Goal: Transaction & Acquisition: Purchase product/service

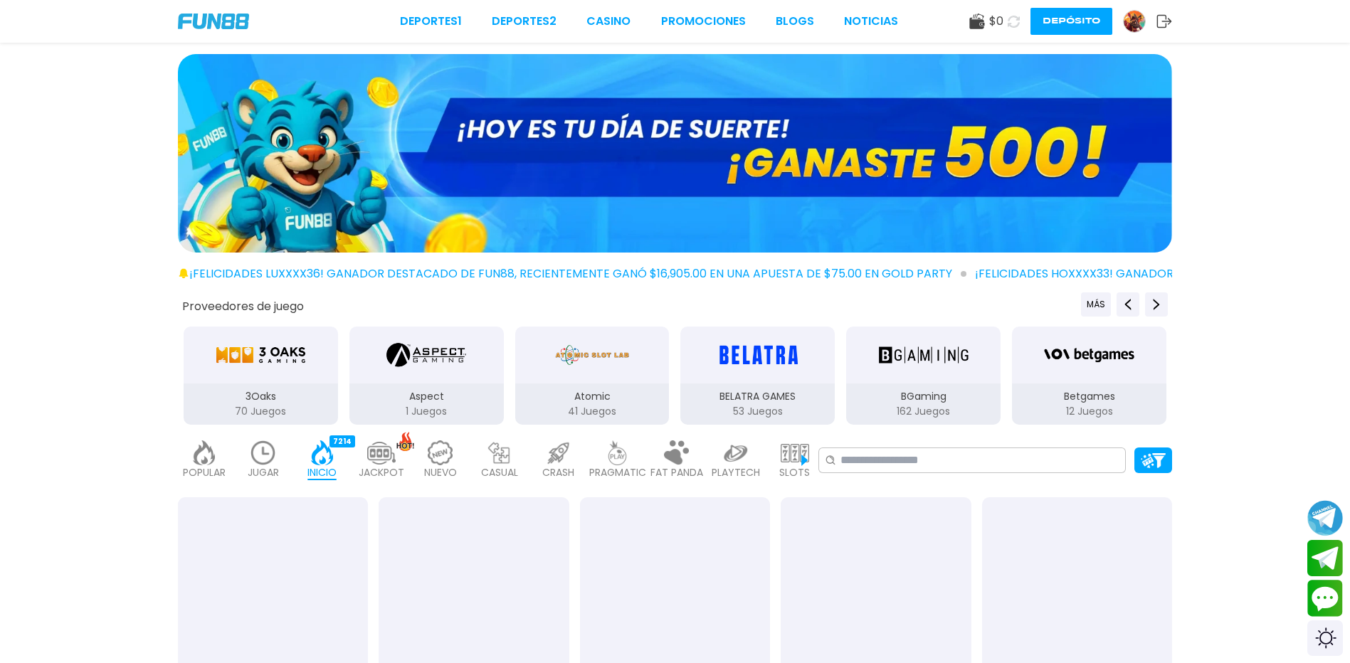
click at [993, 23] on span "$ 0" at bounding box center [996, 21] width 14 height 17
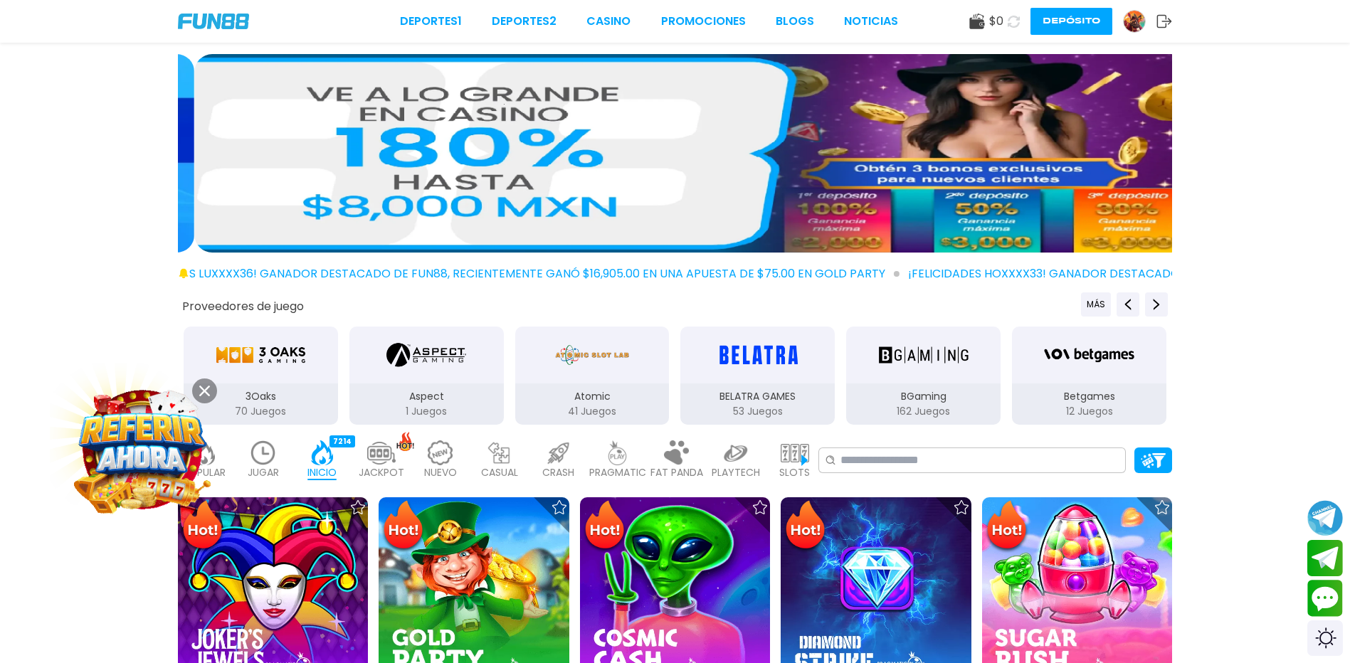
drag, startPoint x: 993, startPoint y: 23, endPoint x: 980, endPoint y: 23, distance: 12.8
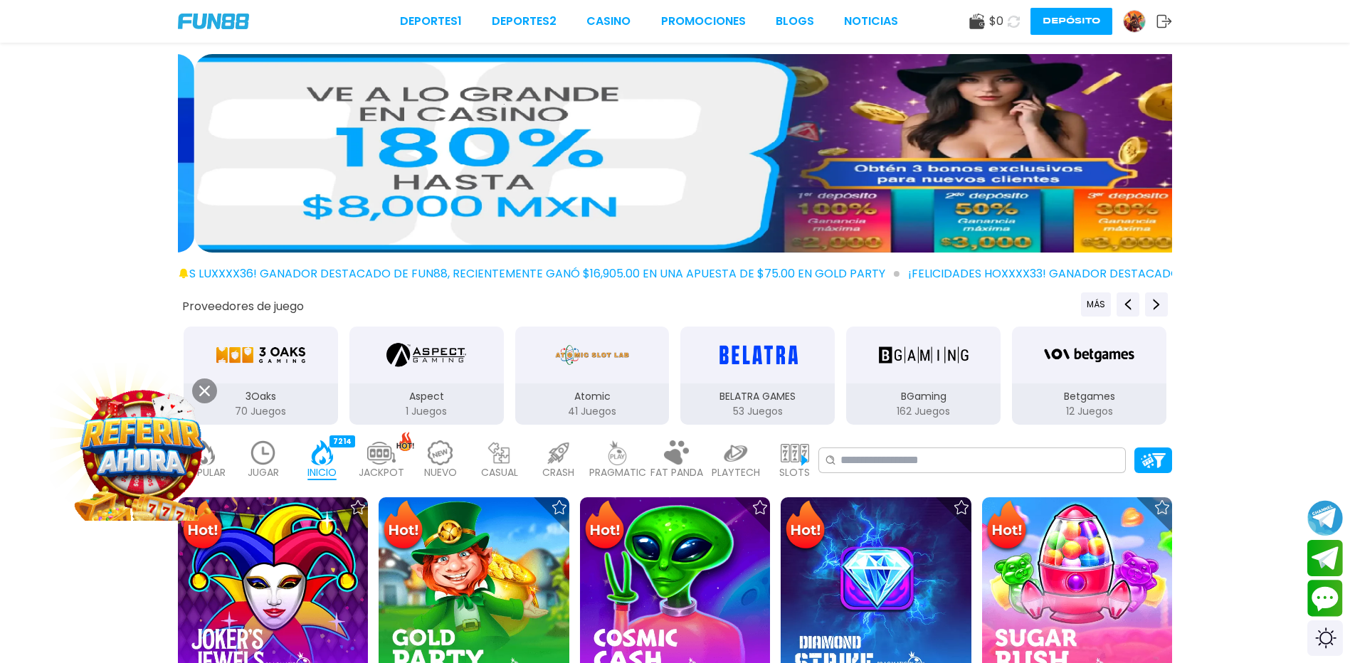
click at [980, 23] on icon at bounding box center [977, 22] width 16 height 16
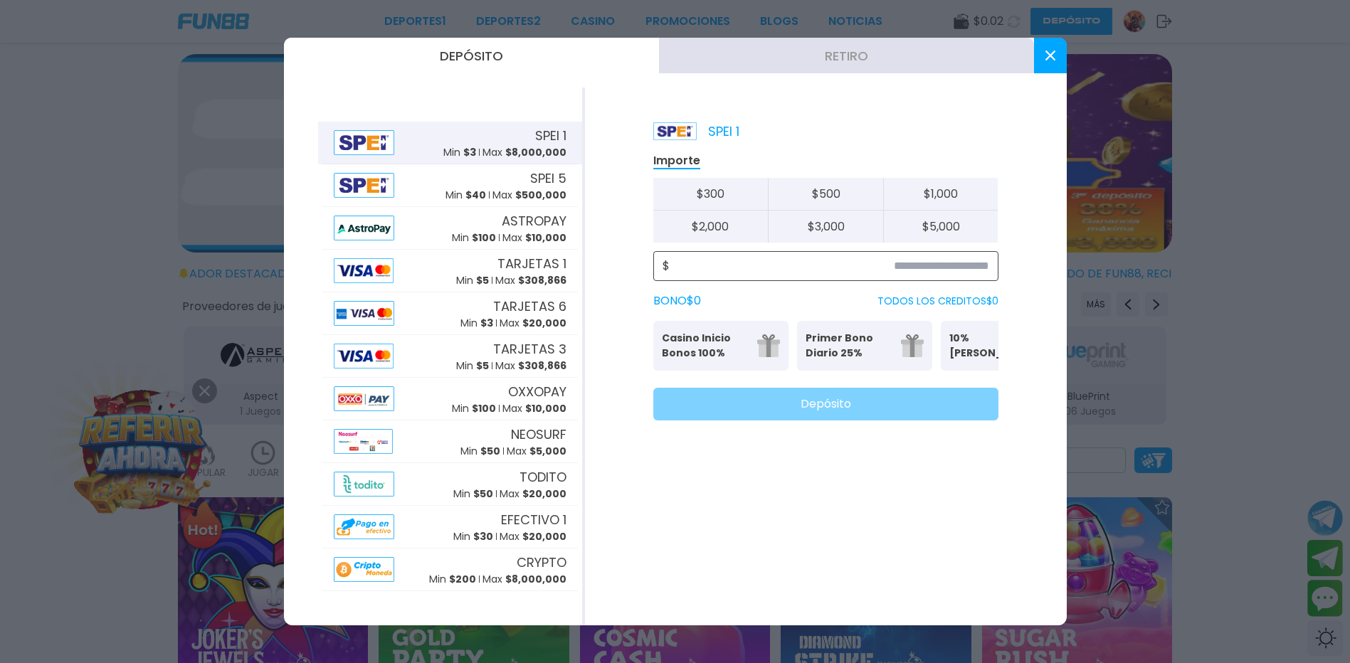
click at [916, 265] on input at bounding box center [829, 266] width 319 height 17
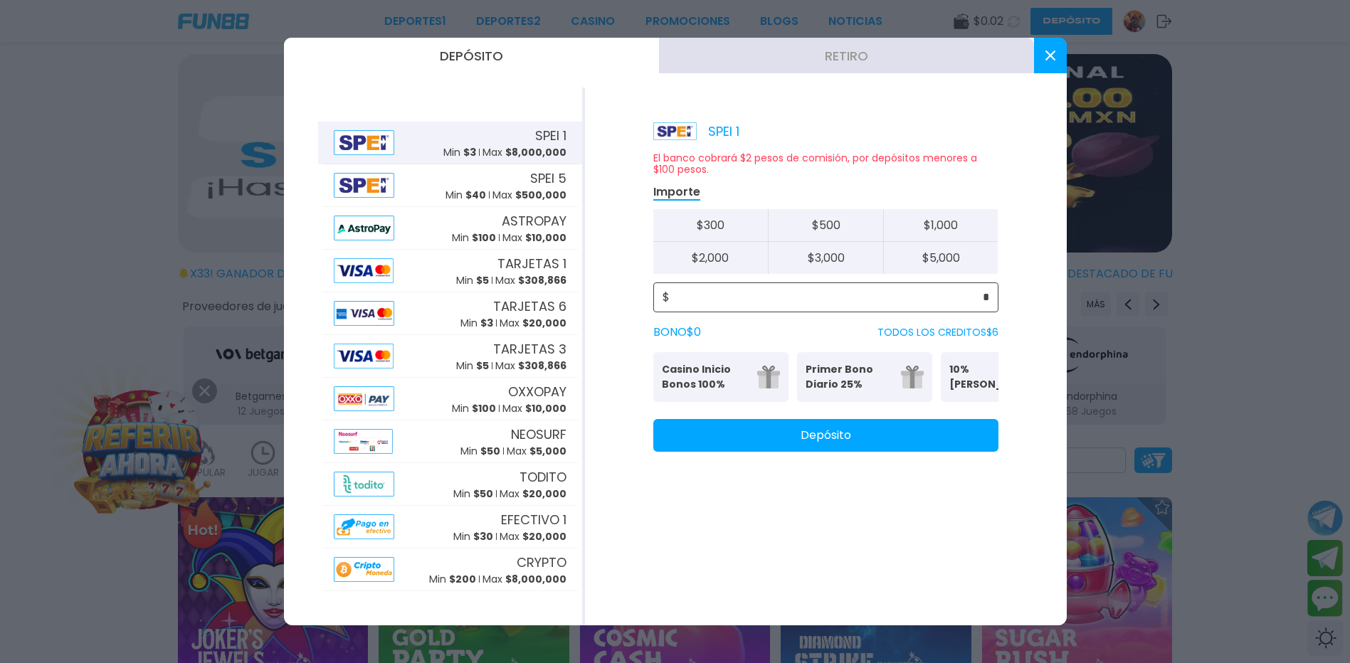
type input "*"
click at [705, 438] on button "Depósito" at bounding box center [825, 435] width 345 height 33
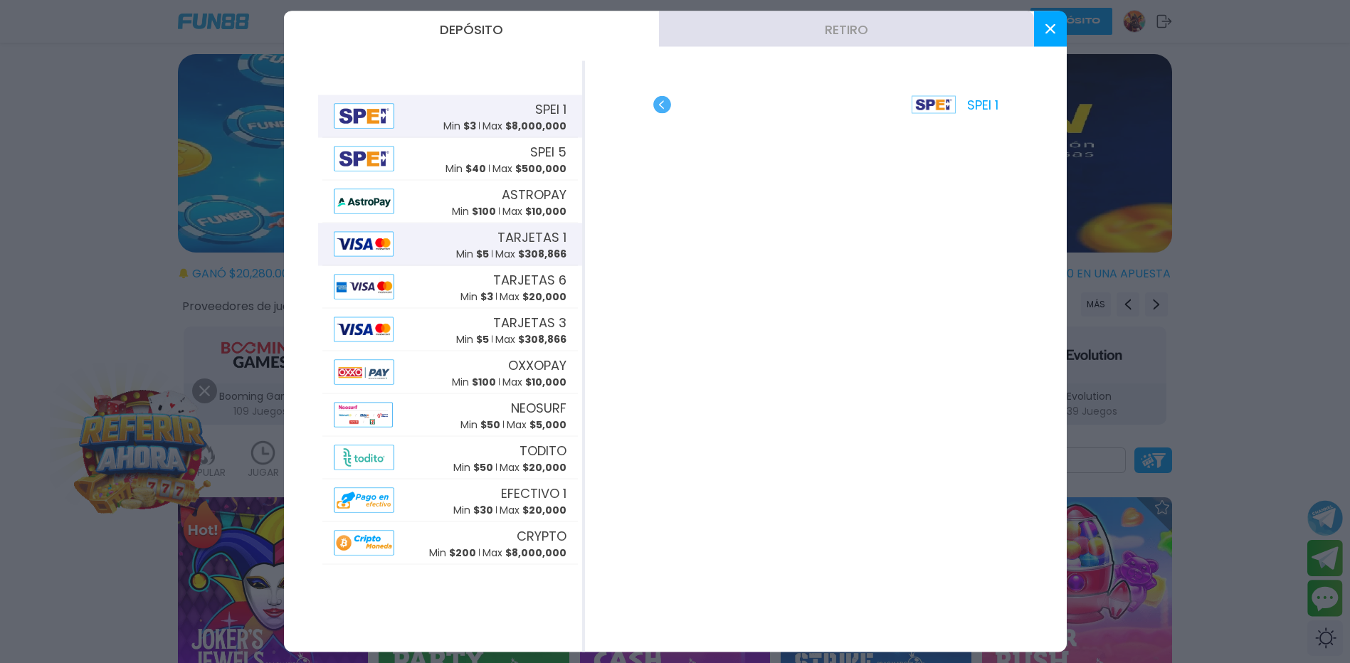
click at [502, 237] on span "TARJETAS 1" at bounding box center [531, 236] width 69 height 19
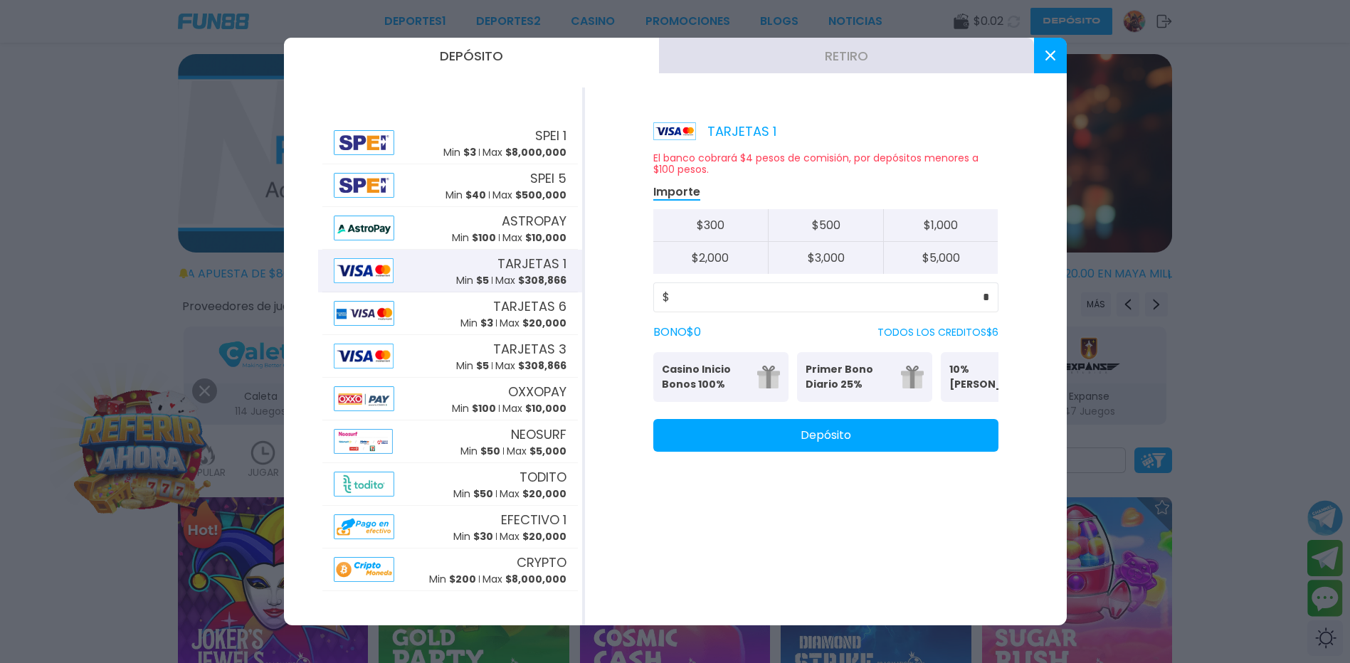
click at [958, 467] on div "TARJETAS 1 El banco cobrará $4 pesos de comisión, por depósitos menores a $100 …" at bounding box center [826, 357] width 482 height 538
click at [956, 452] on button "Depósito" at bounding box center [825, 435] width 345 height 33
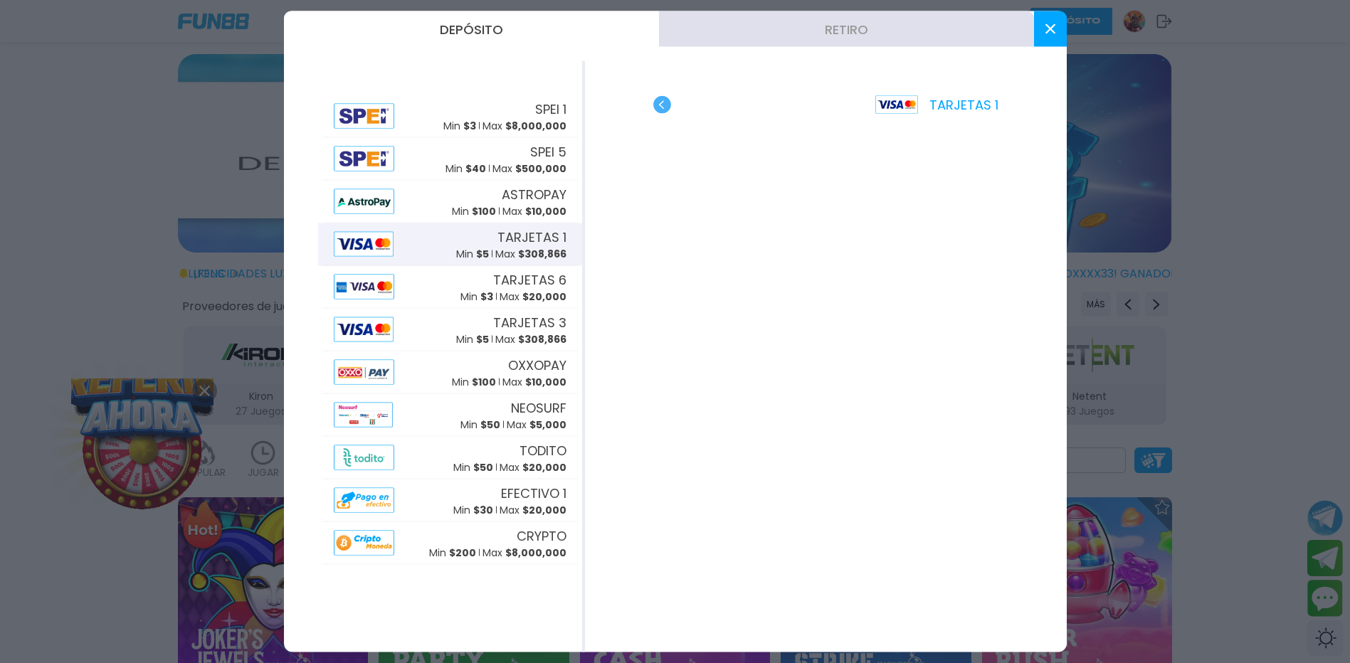
click at [1054, 32] on use at bounding box center [1049, 29] width 10 height 10
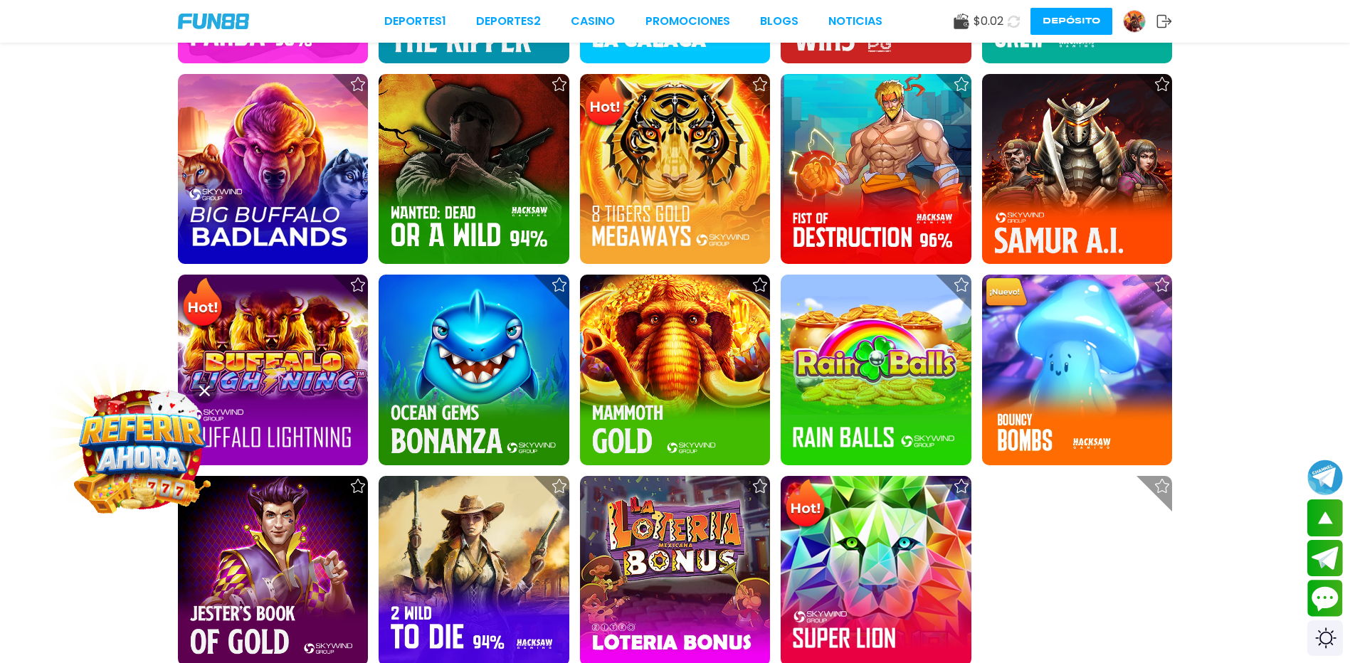
scroll to position [1636, 0]
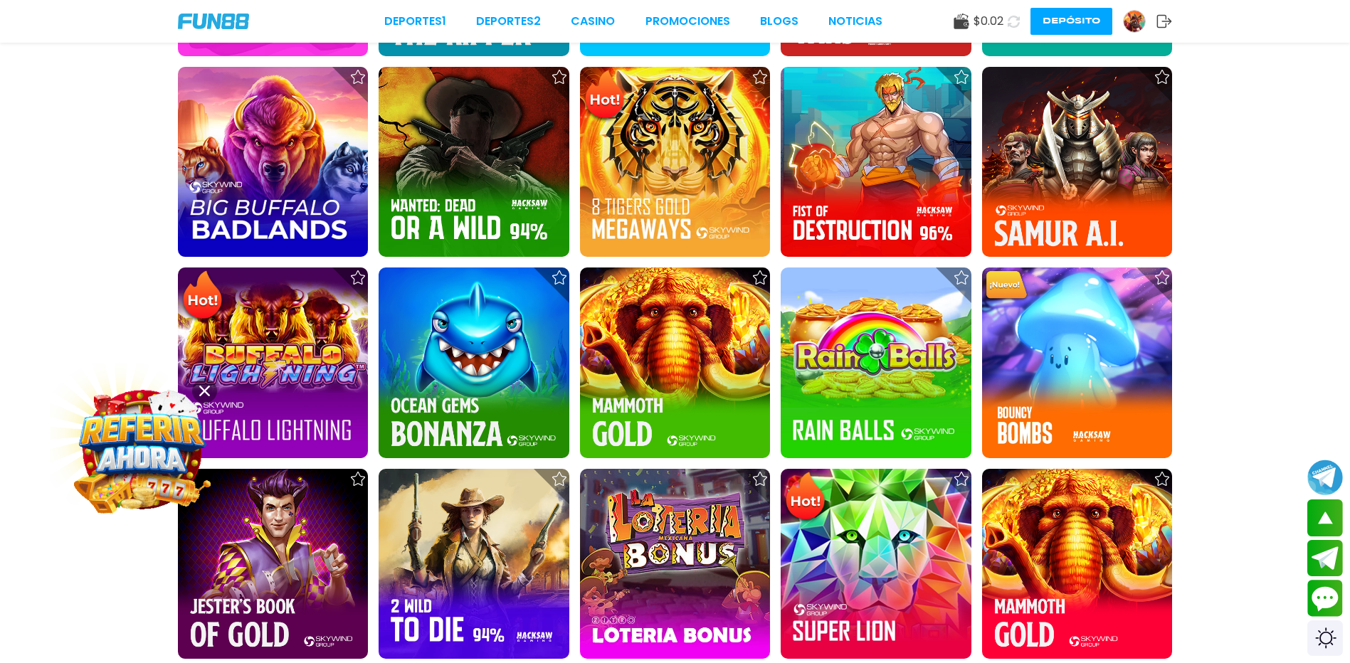
click at [209, 389] on icon at bounding box center [204, 391] width 11 height 11
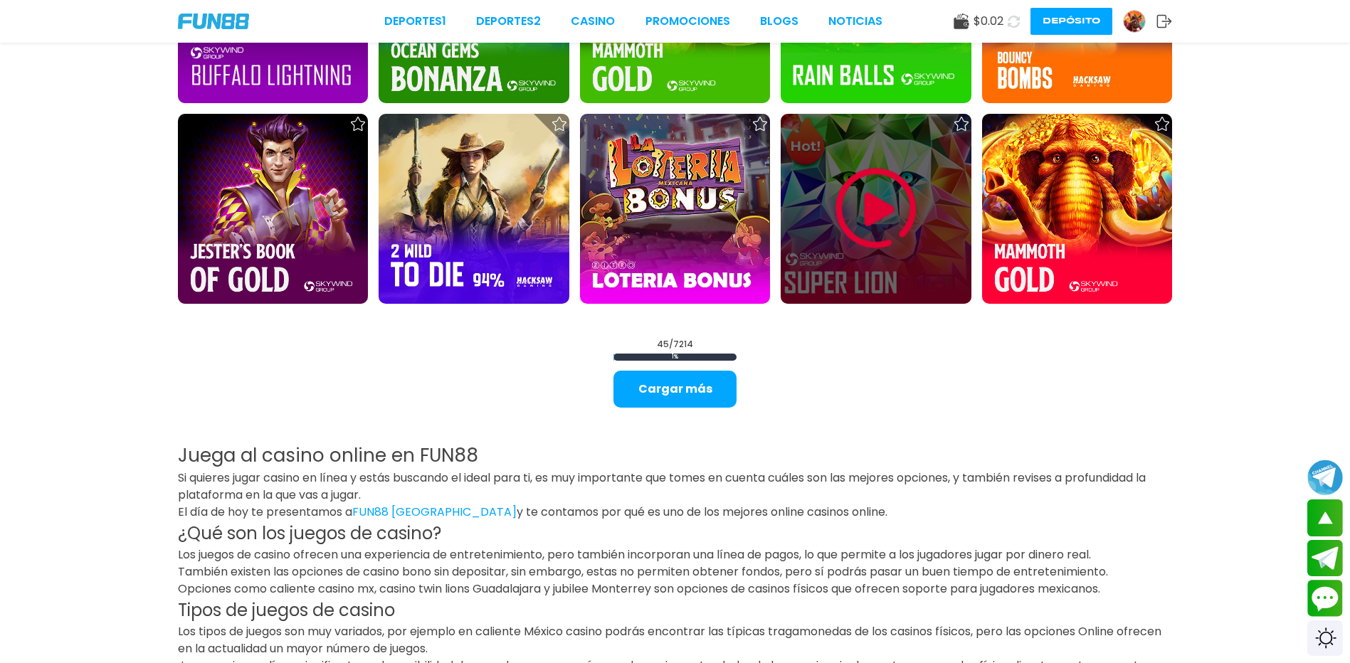
scroll to position [1992, 0]
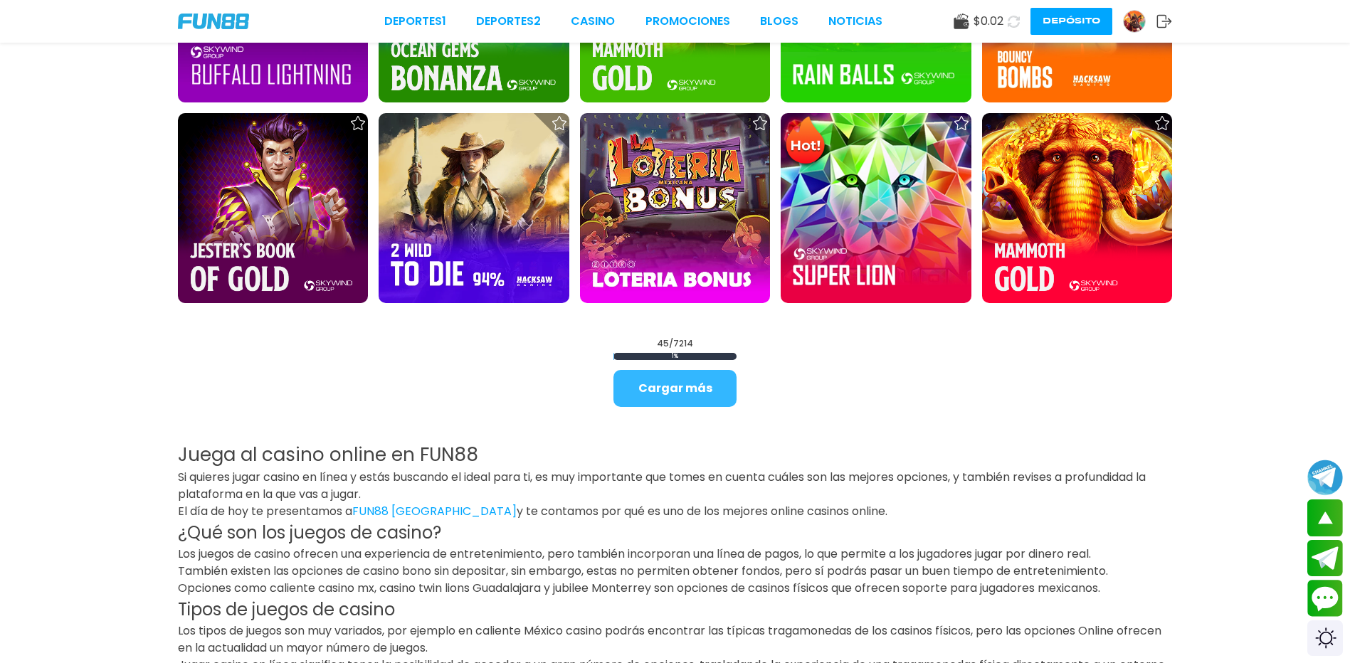
click at [715, 383] on button "Cargar más" at bounding box center [674, 388] width 123 height 37
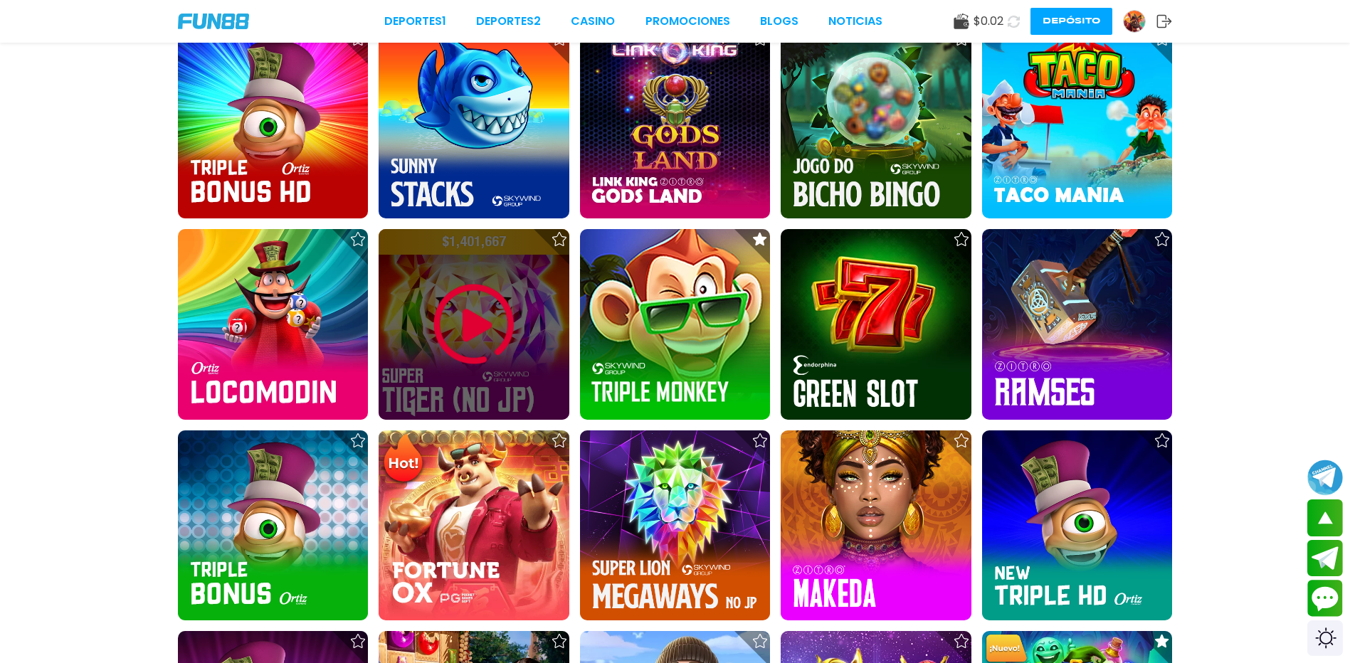
scroll to position [2277, 0]
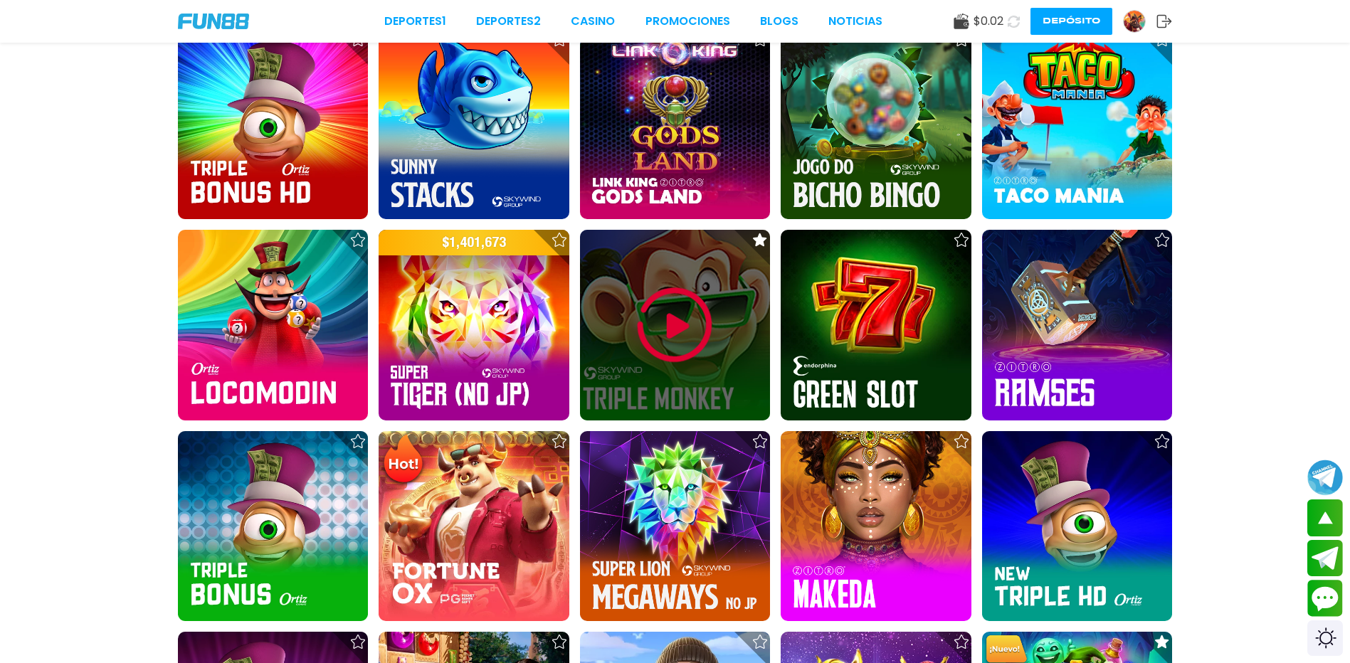
click at [689, 303] on img at bounding box center [674, 324] width 85 height 85
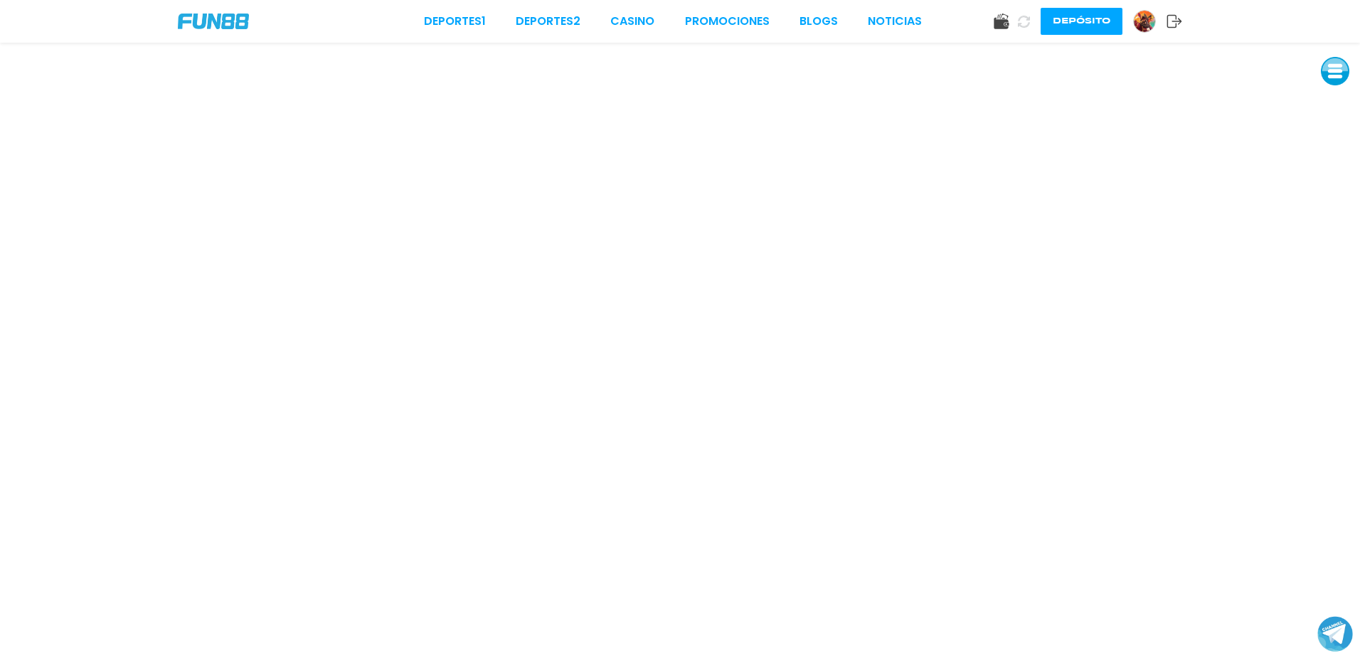
click at [1030, 24] on button at bounding box center [1024, 21] width 21 height 21
click at [1011, 20] on div at bounding box center [1004, 22] width 20 height 16
click at [1009, 22] on icon at bounding box center [1002, 22] width 16 height 16
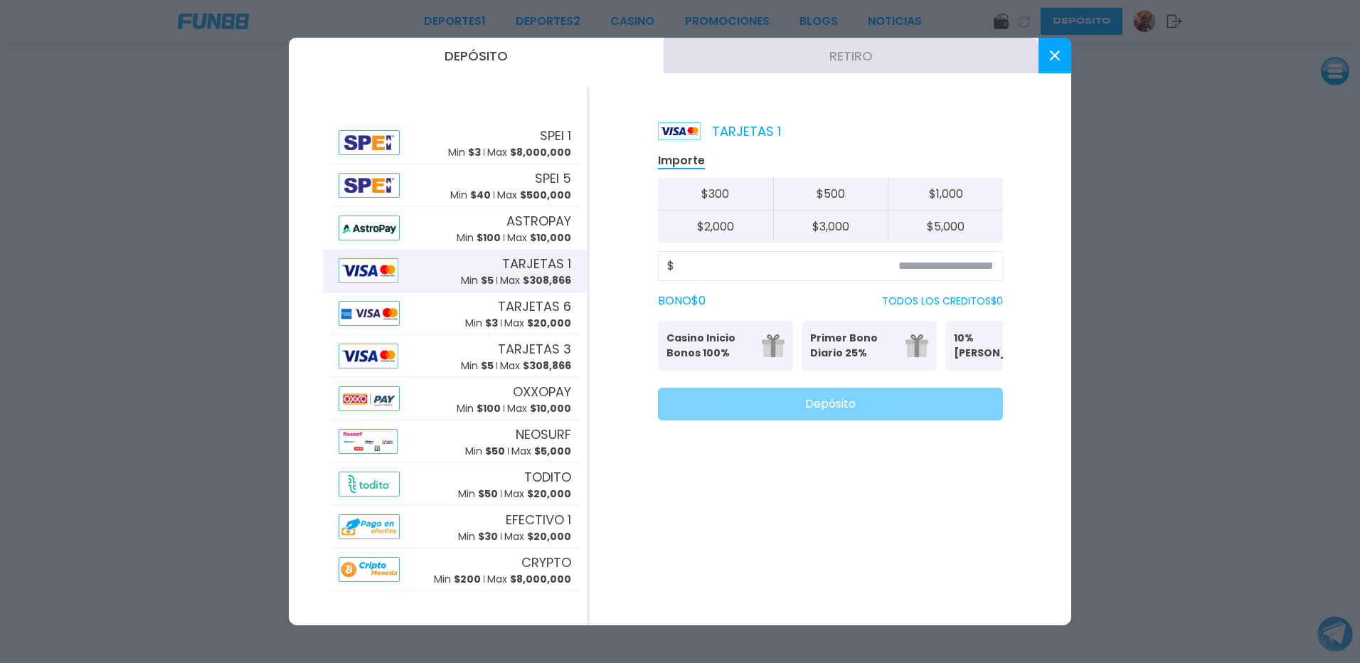
click at [1052, 55] on icon at bounding box center [1055, 56] width 10 height 10
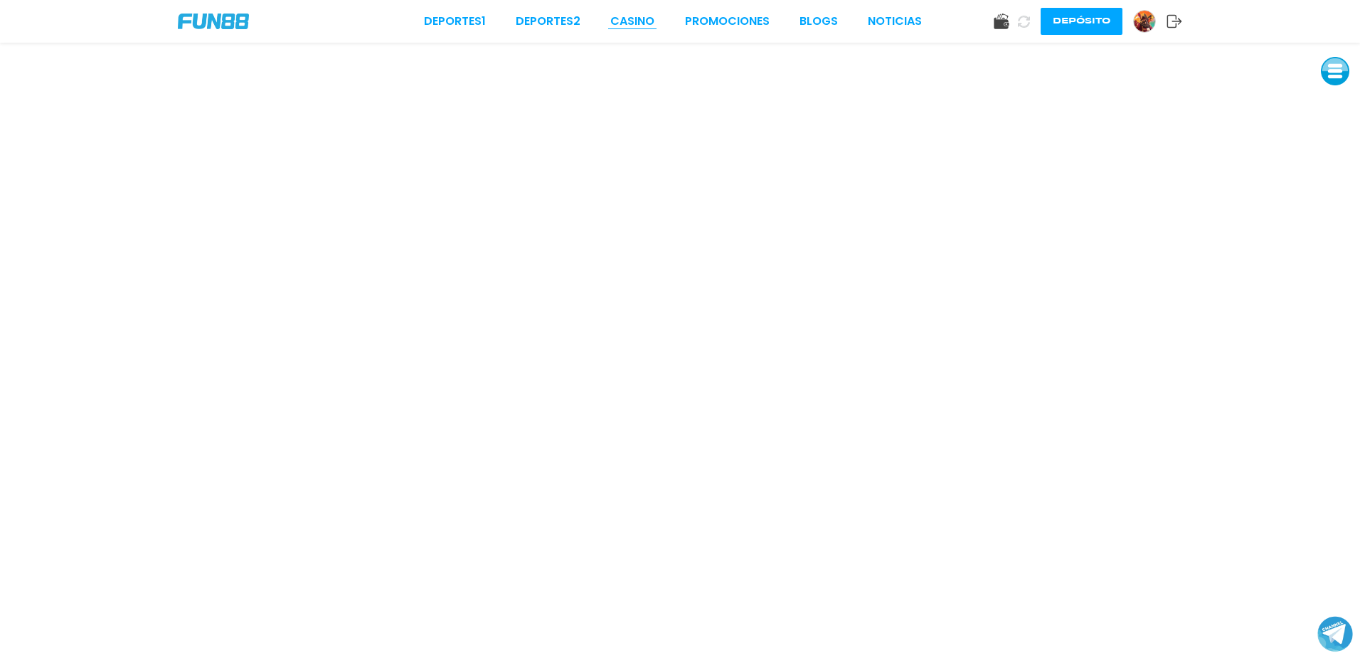
click at [637, 22] on link "CASINO" at bounding box center [632, 21] width 44 height 17
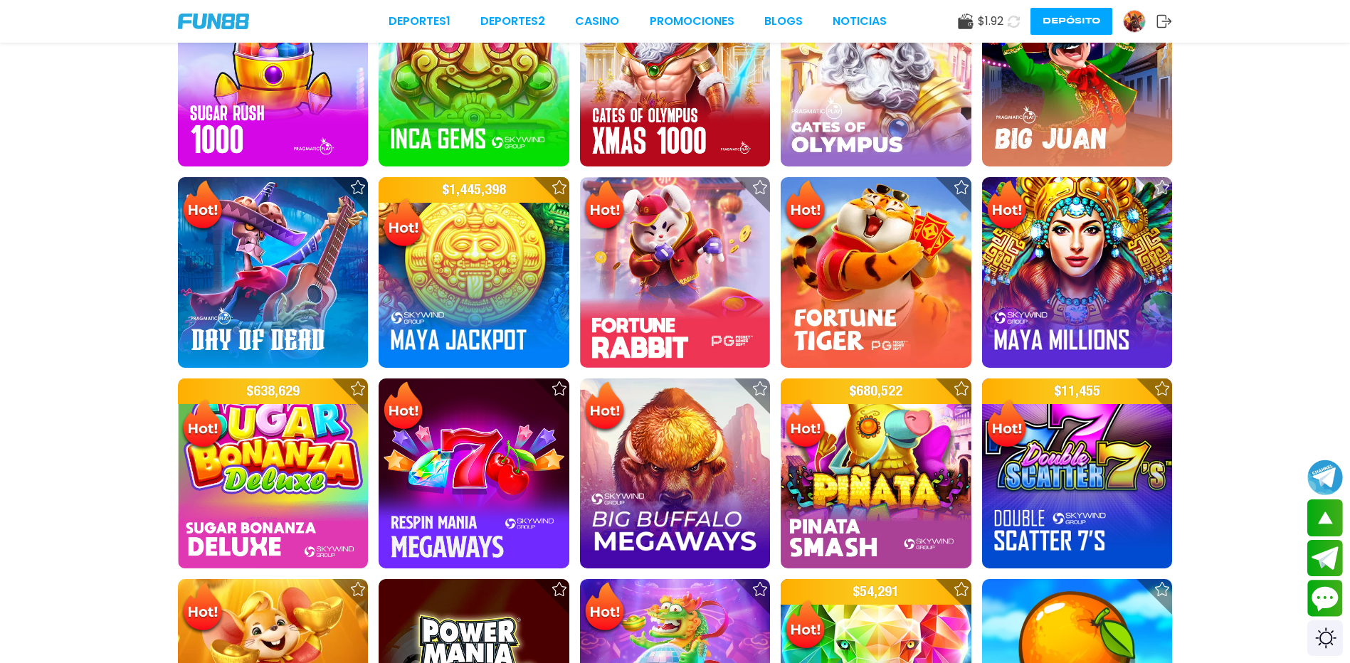
scroll to position [569, 0]
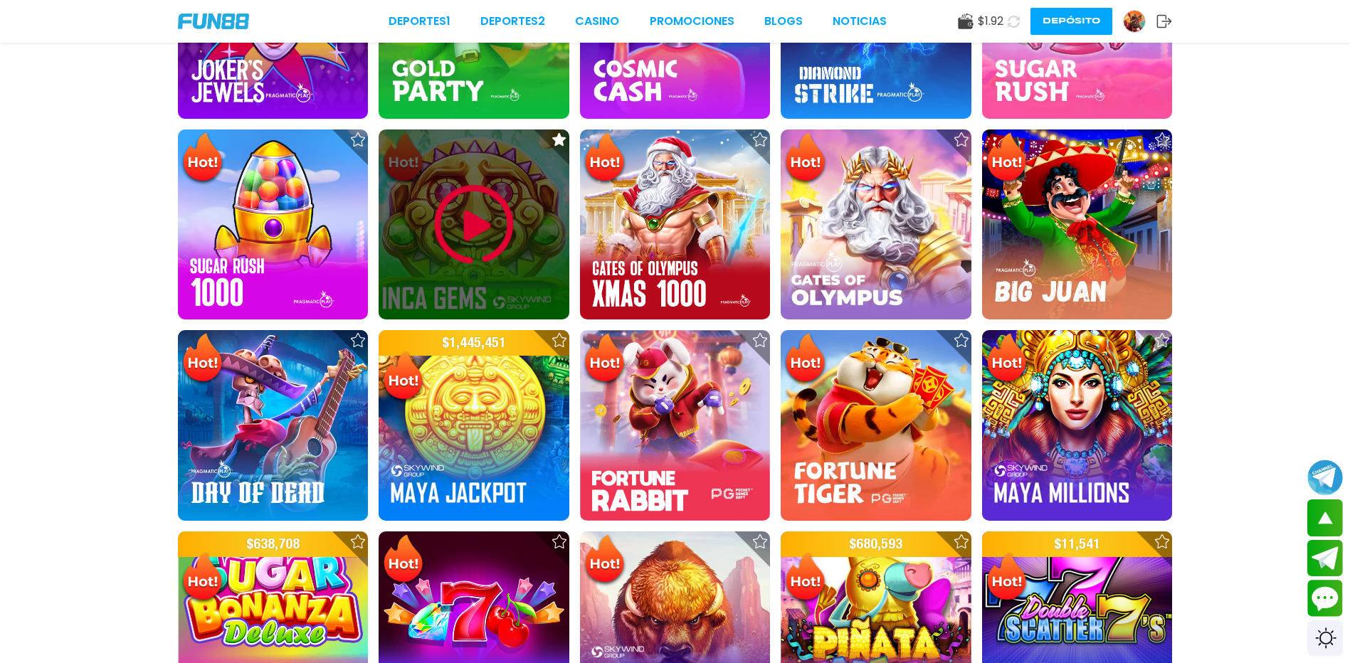
click at [494, 219] on img at bounding box center [473, 224] width 85 height 85
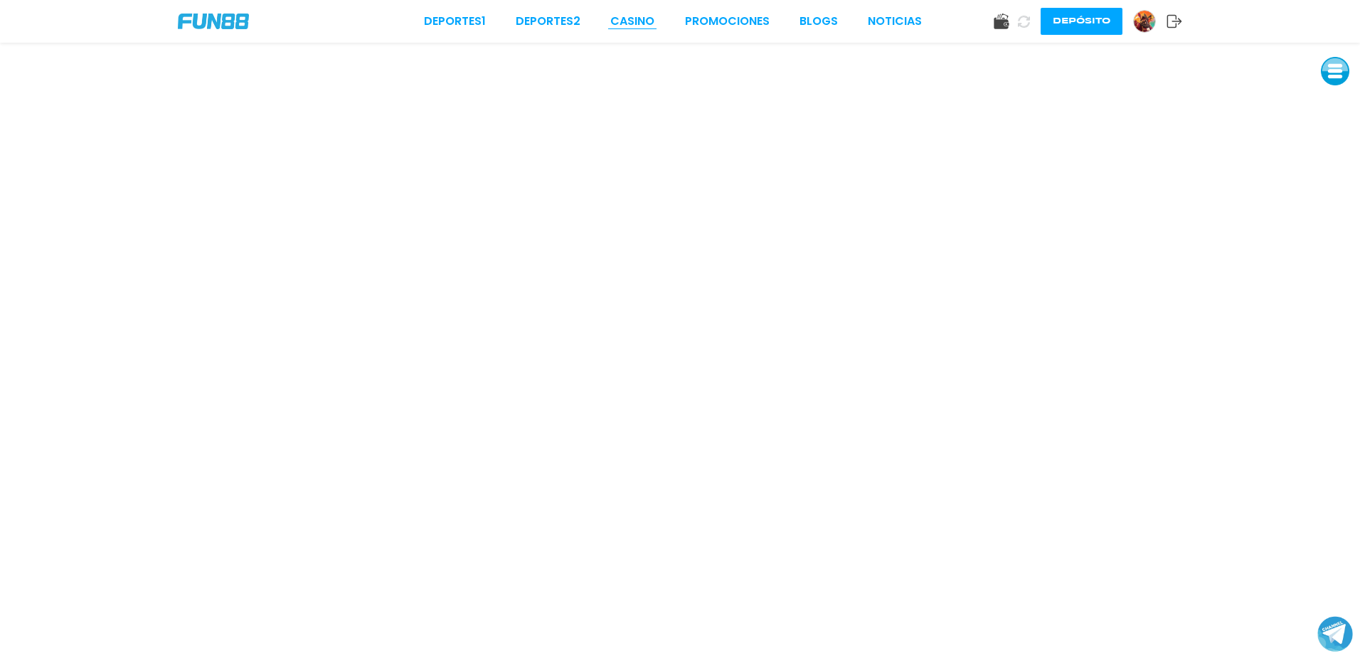
click at [634, 19] on link "CASINO" at bounding box center [632, 21] width 44 height 17
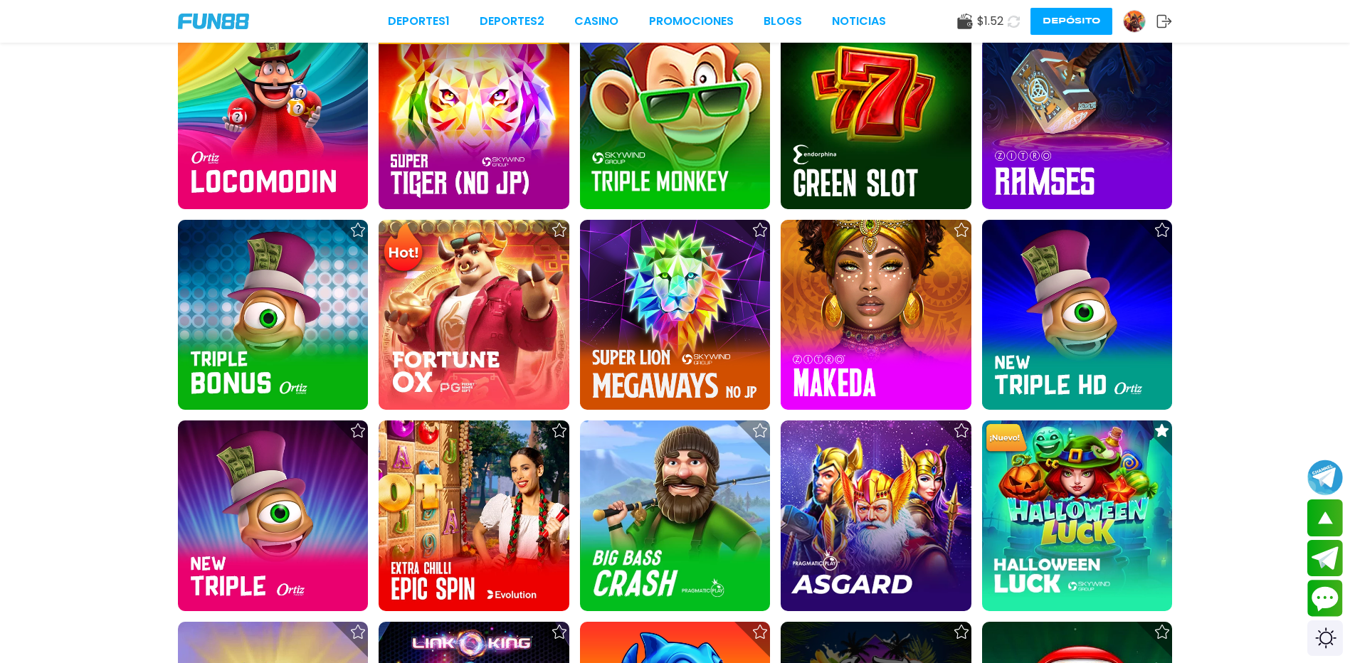
scroll to position [2561, 0]
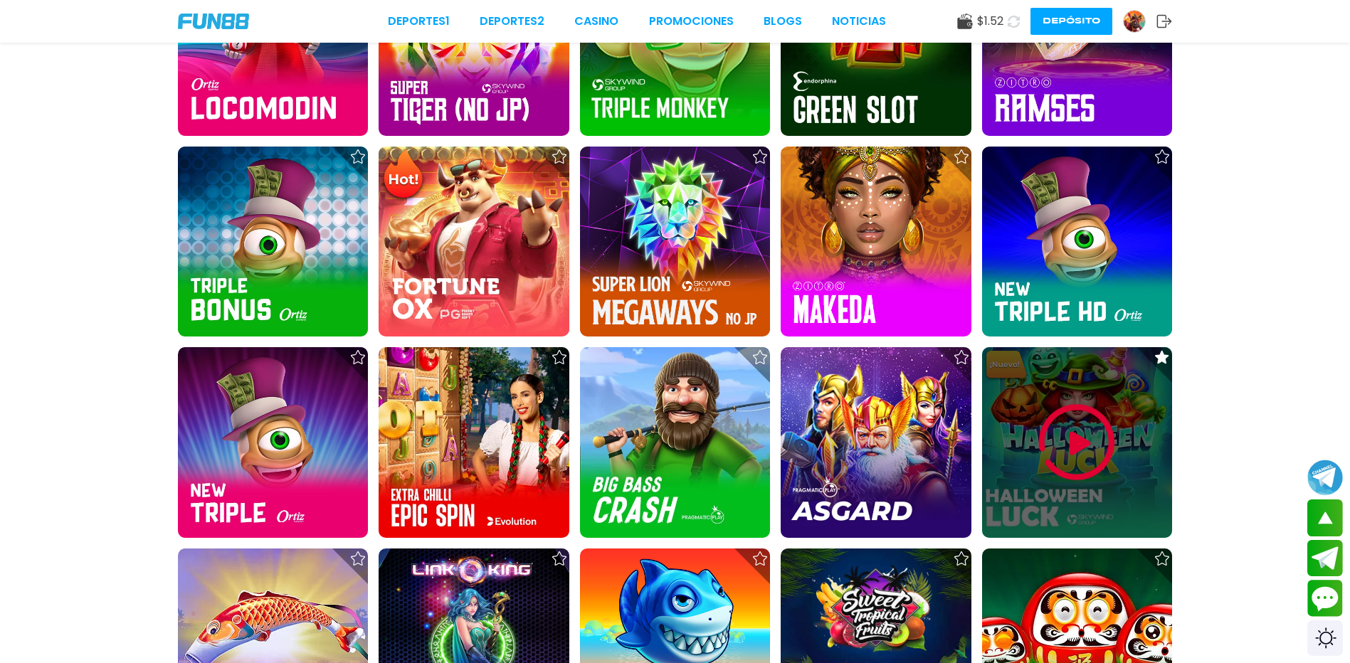
click at [1110, 441] on img at bounding box center [1076, 442] width 85 height 85
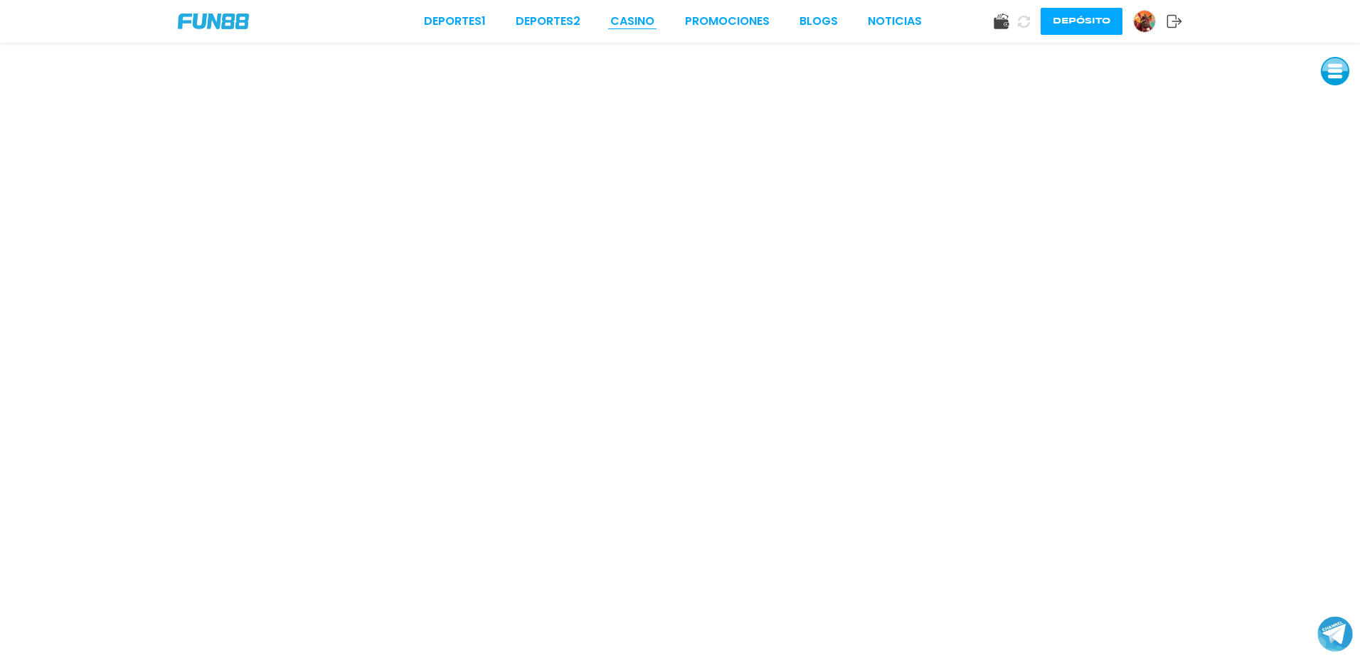
click at [643, 21] on link "CASINO" at bounding box center [632, 21] width 44 height 17
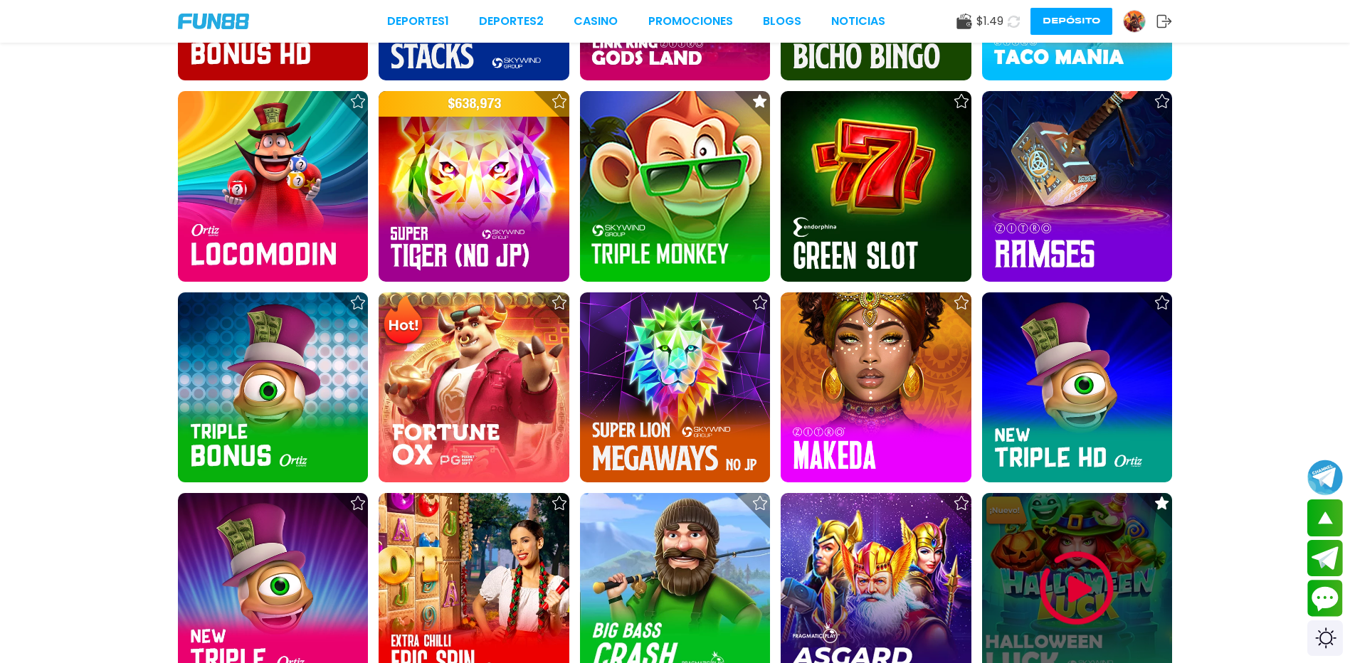
scroll to position [2490, 0]
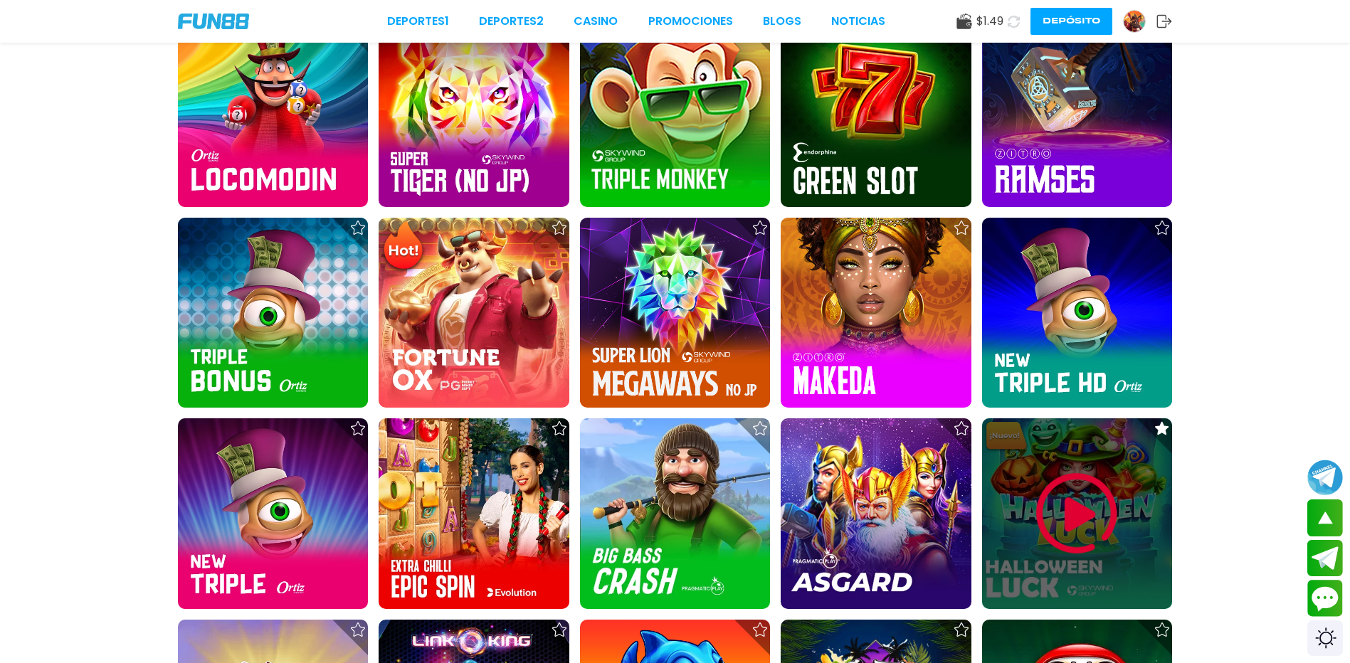
click at [1065, 517] on img at bounding box center [1076, 513] width 85 height 85
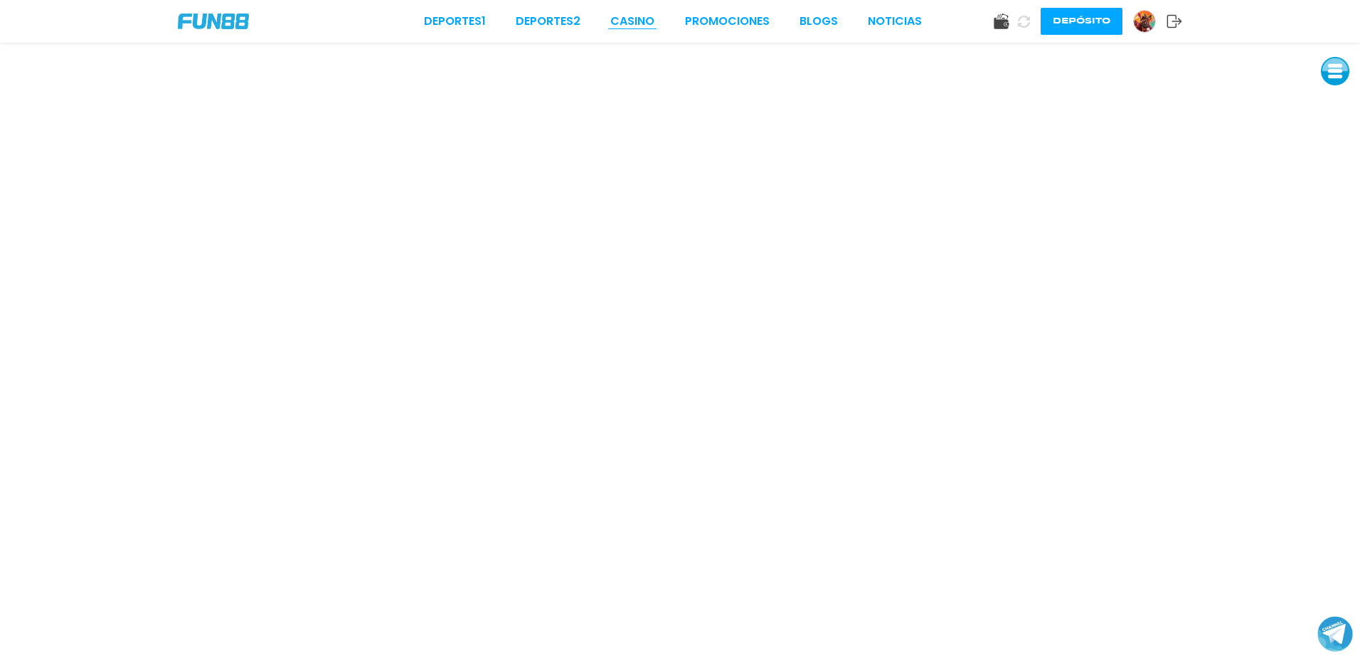
click at [632, 28] on link "CASINO" at bounding box center [632, 21] width 44 height 17
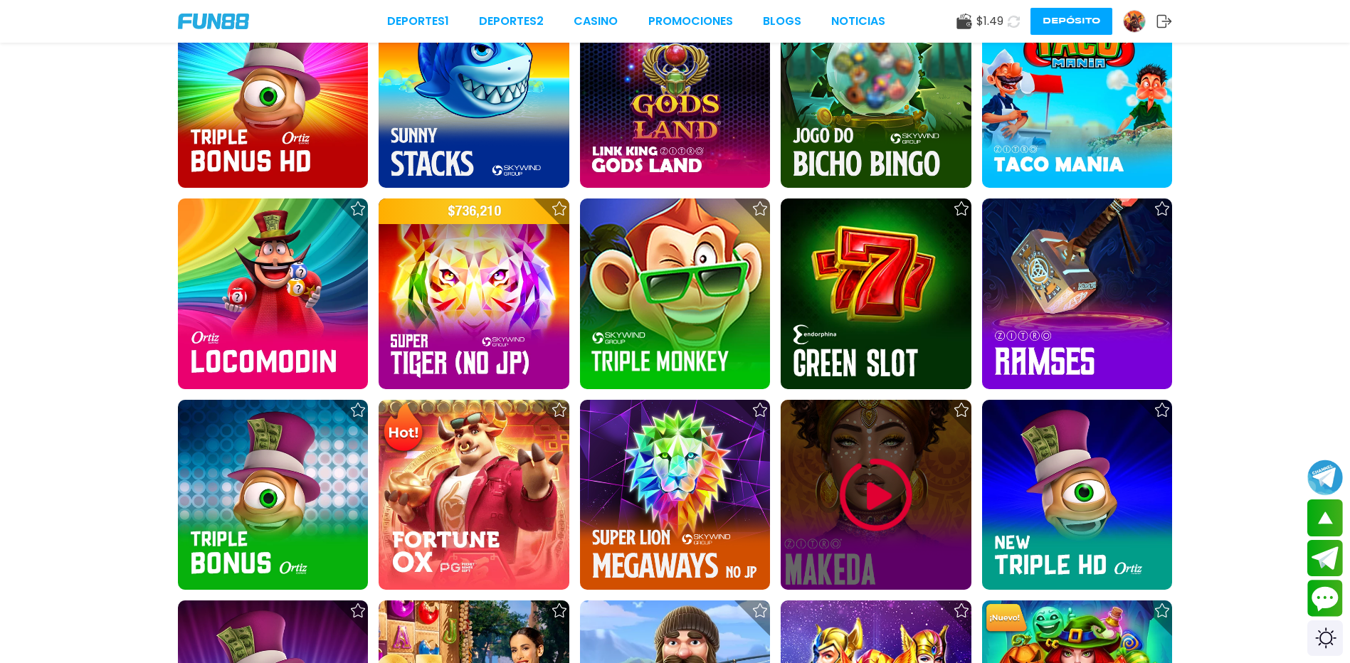
scroll to position [2490, 0]
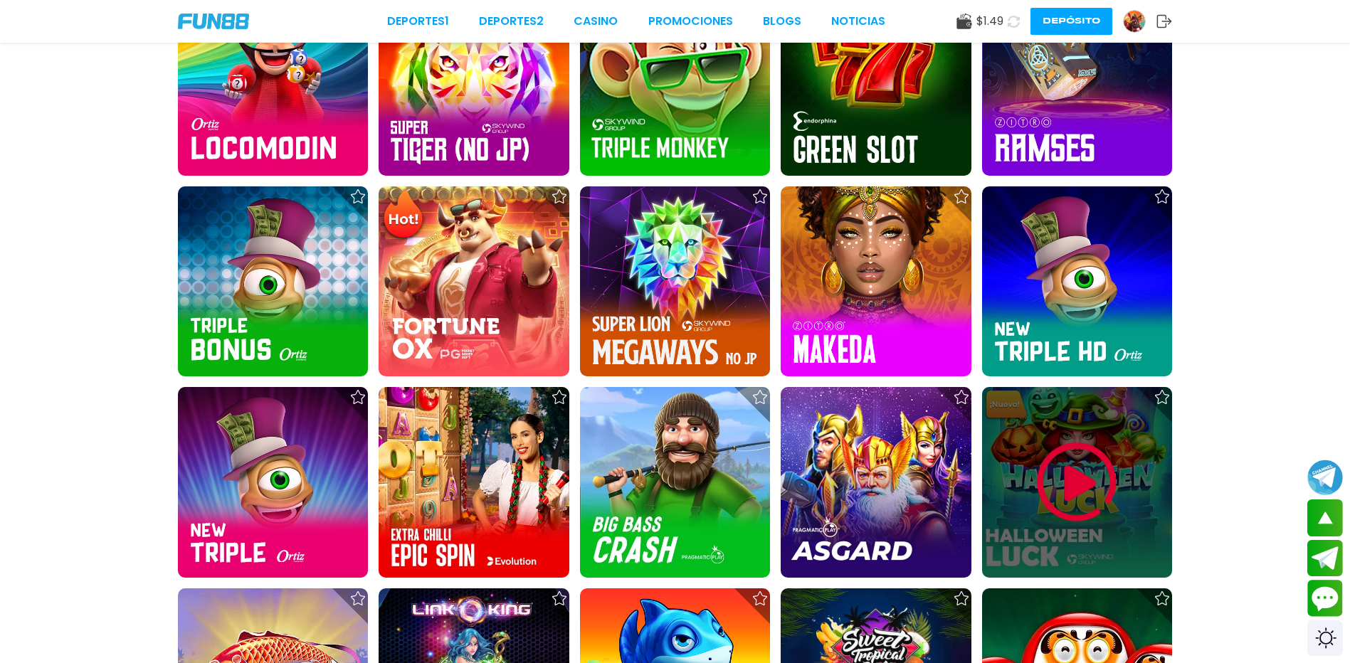
click at [1046, 489] on img at bounding box center [1076, 482] width 85 height 85
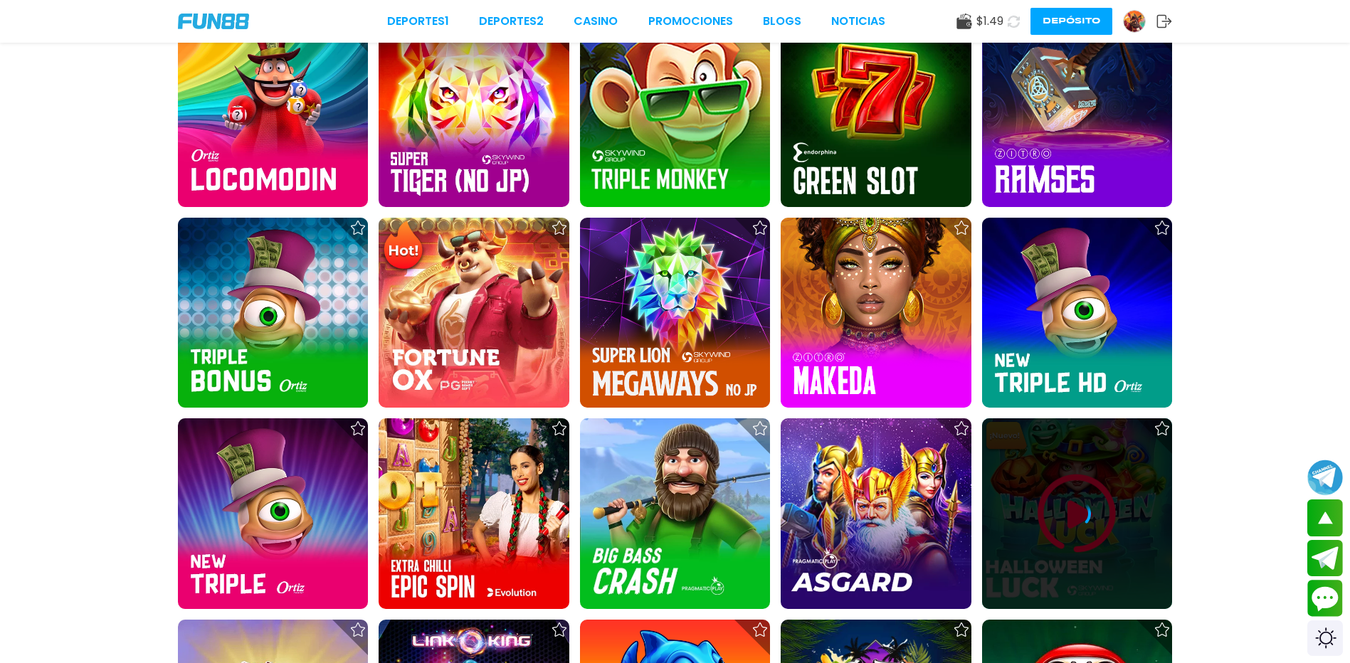
scroll to position [2522, 0]
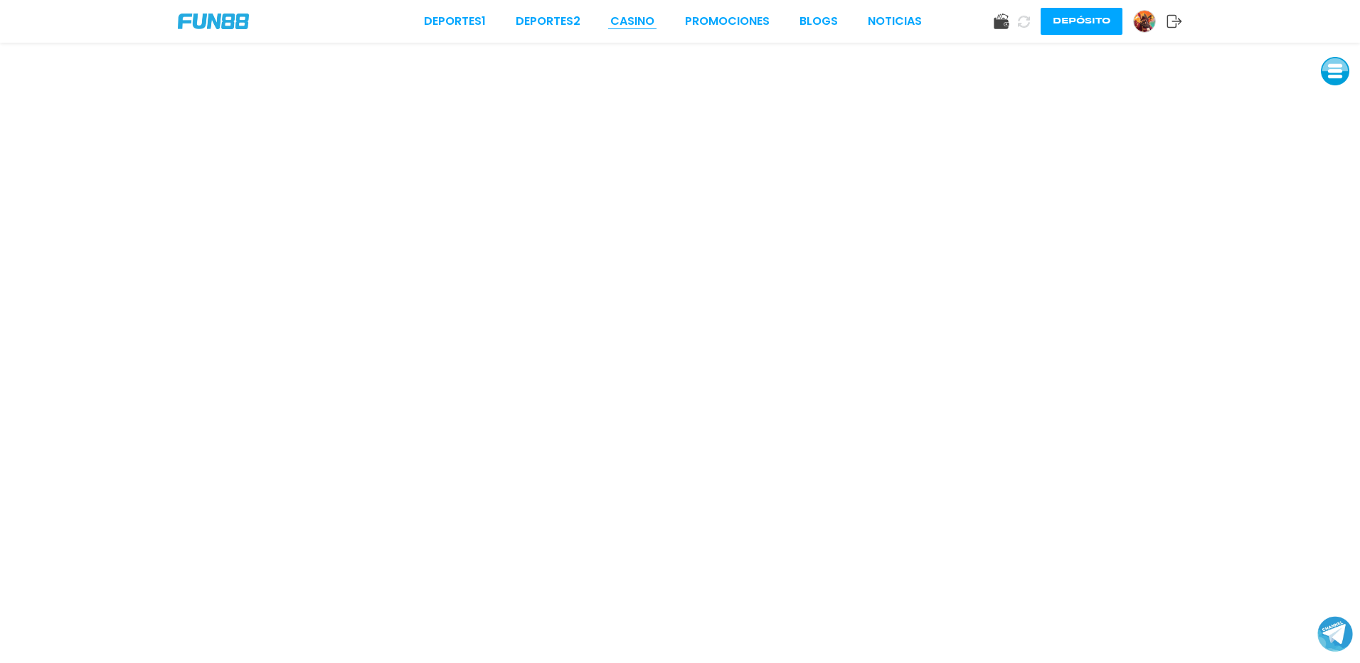
click at [623, 25] on link "CASINO" at bounding box center [632, 21] width 44 height 17
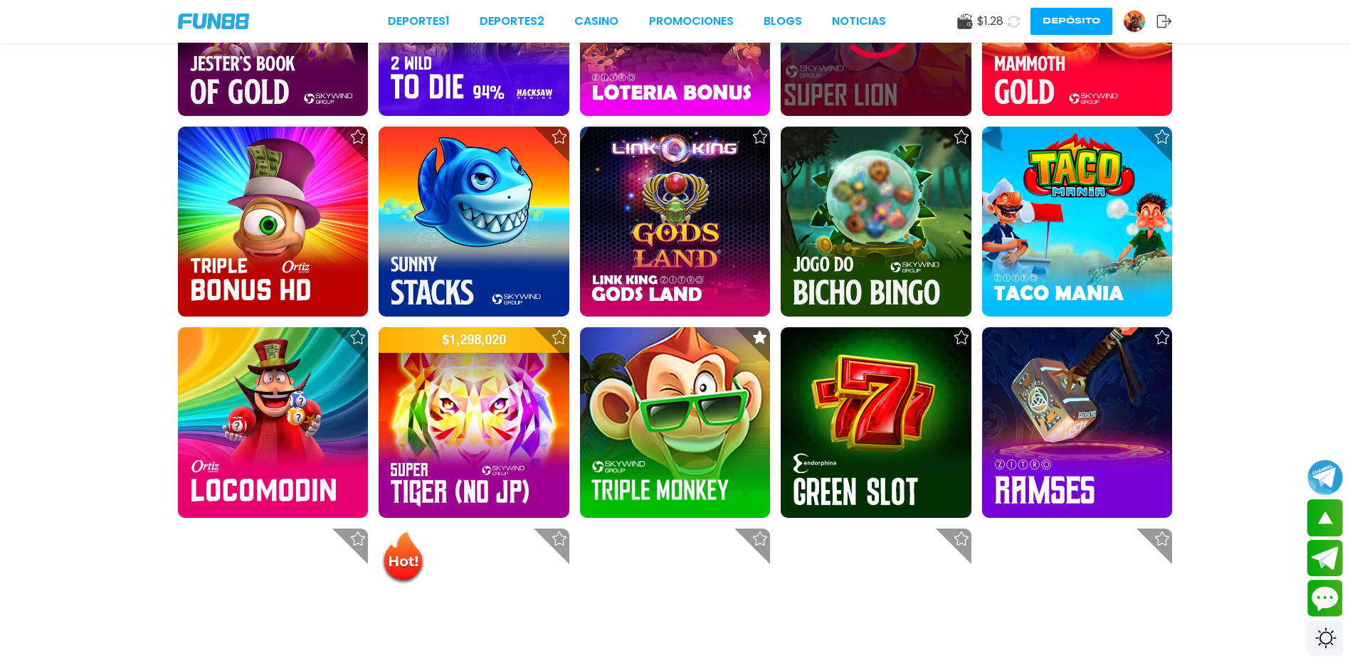
scroll to position [2206, 0]
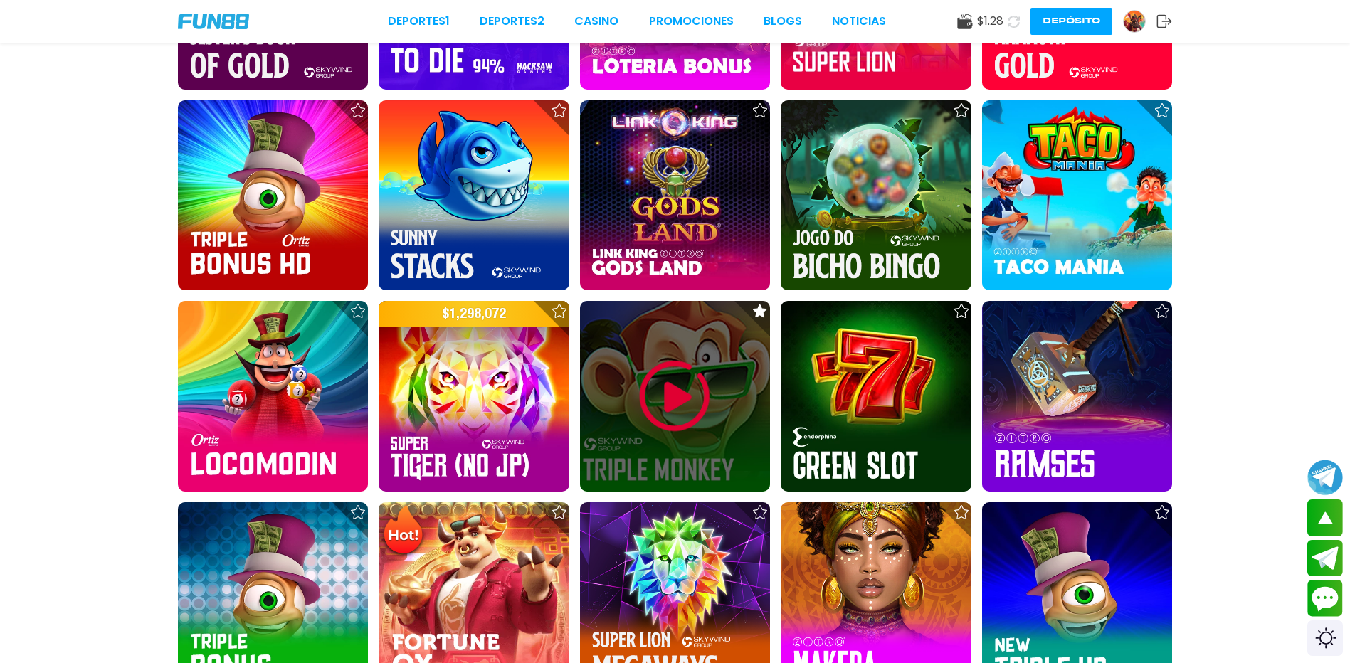
click at [599, 369] on div at bounding box center [675, 396] width 190 height 190
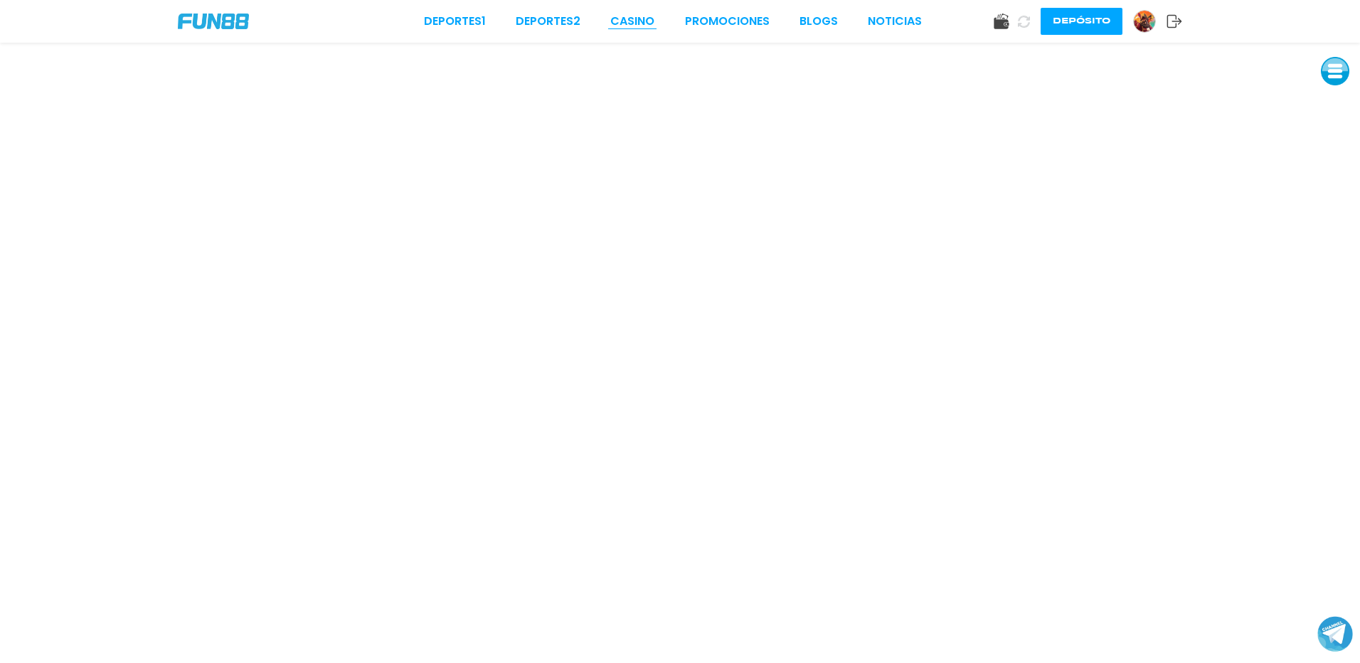
click at [641, 22] on link "CASINO" at bounding box center [632, 21] width 44 height 17
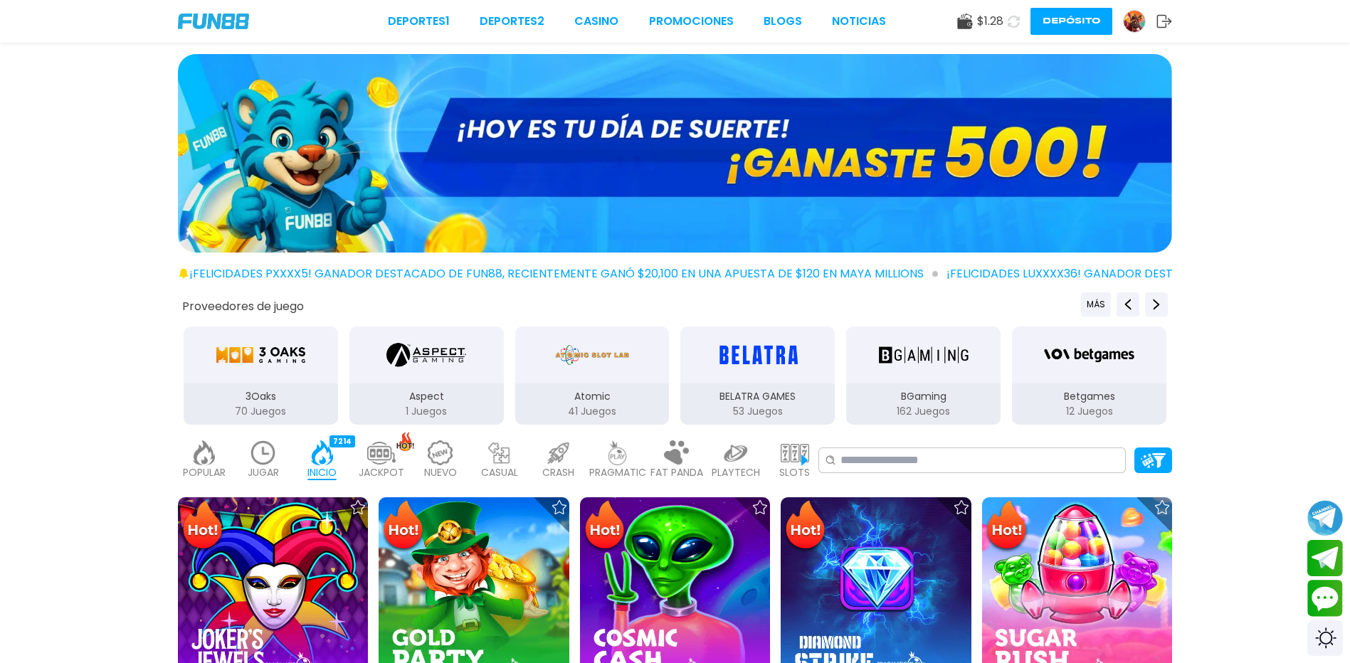
click at [263, 465] on p "JUGAR" at bounding box center [263, 472] width 31 height 15
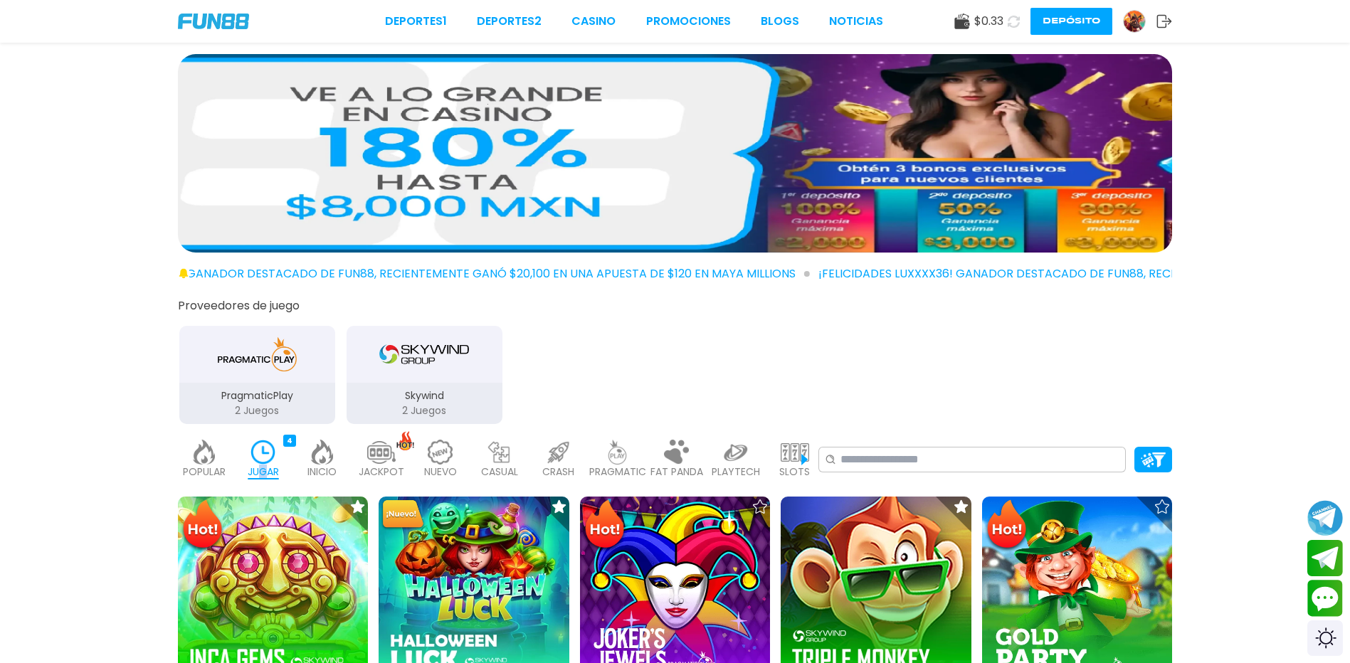
click at [270, 456] on img at bounding box center [263, 452] width 28 height 25
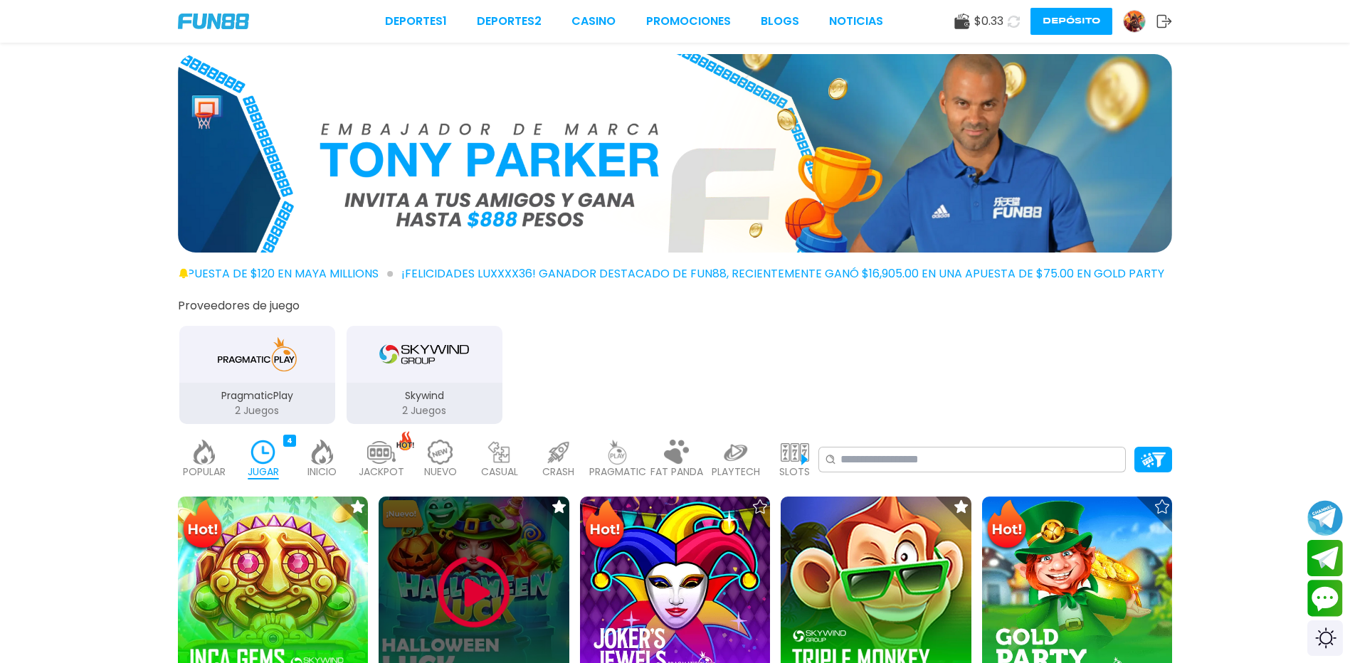
click at [519, 550] on div at bounding box center [474, 592] width 190 height 190
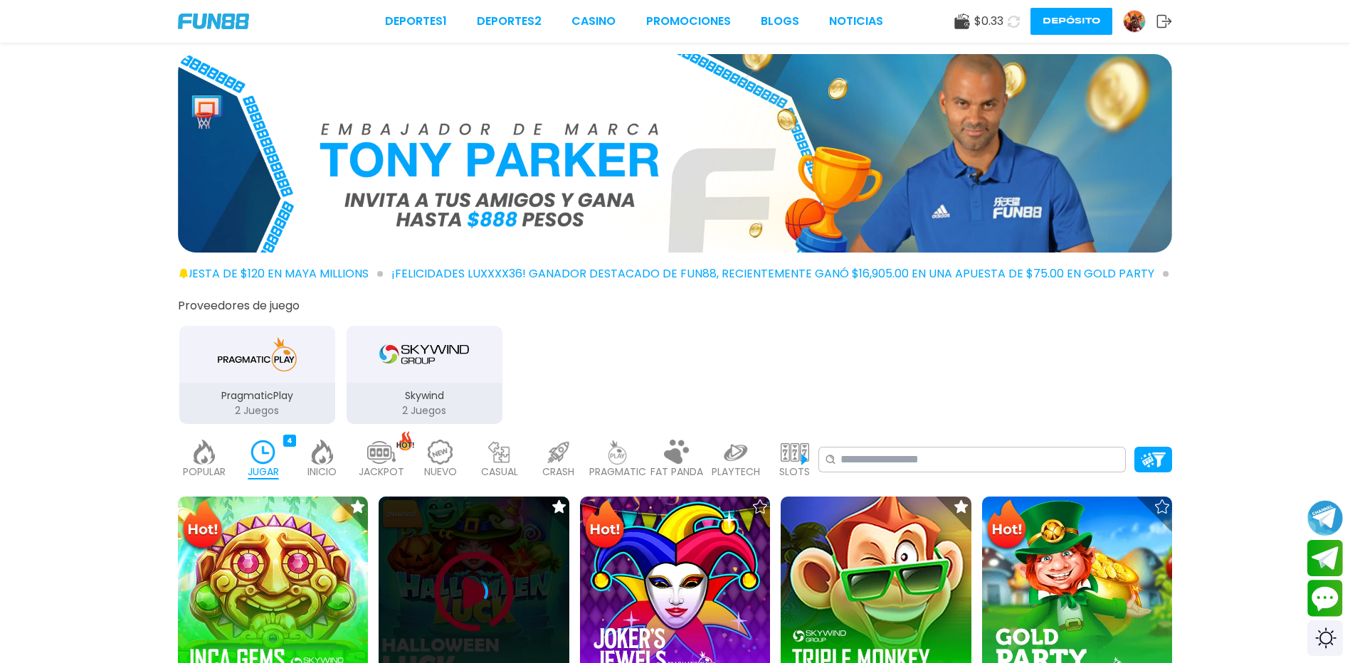
click at [518, 549] on div at bounding box center [474, 592] width 190 height 190
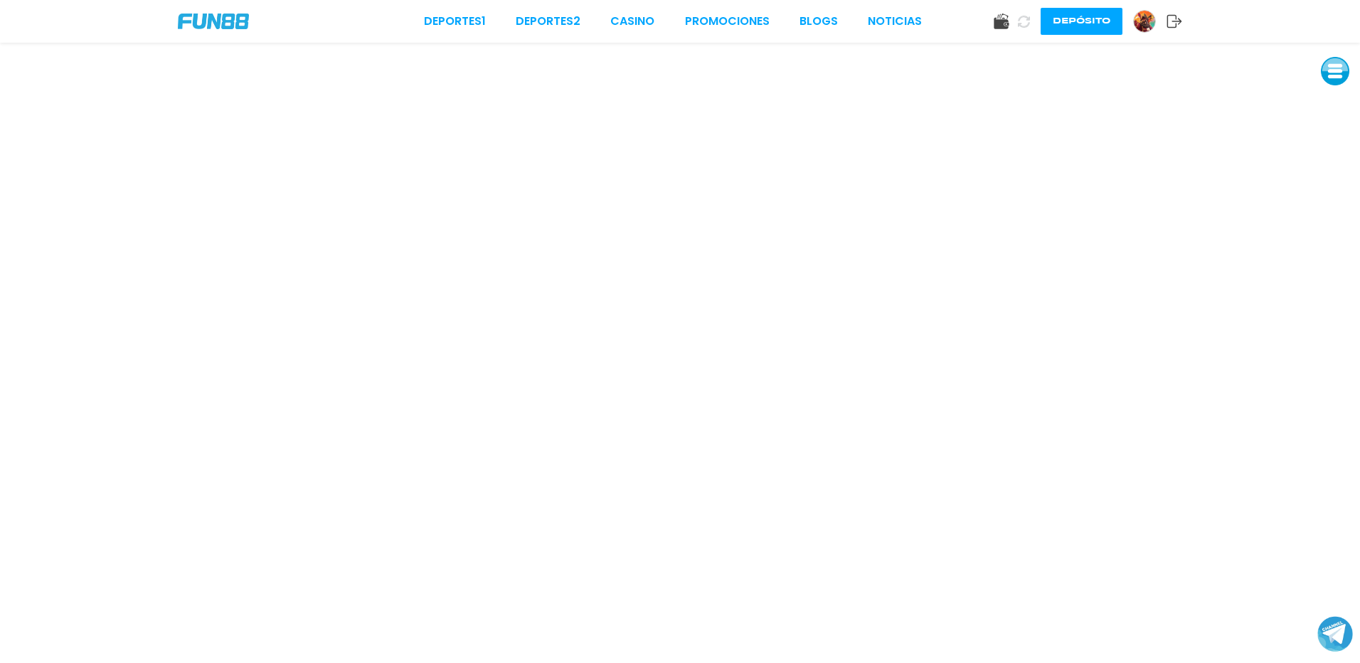
click at [1176, 16] on use at bounding box center [1175, 21] width 15 height 13
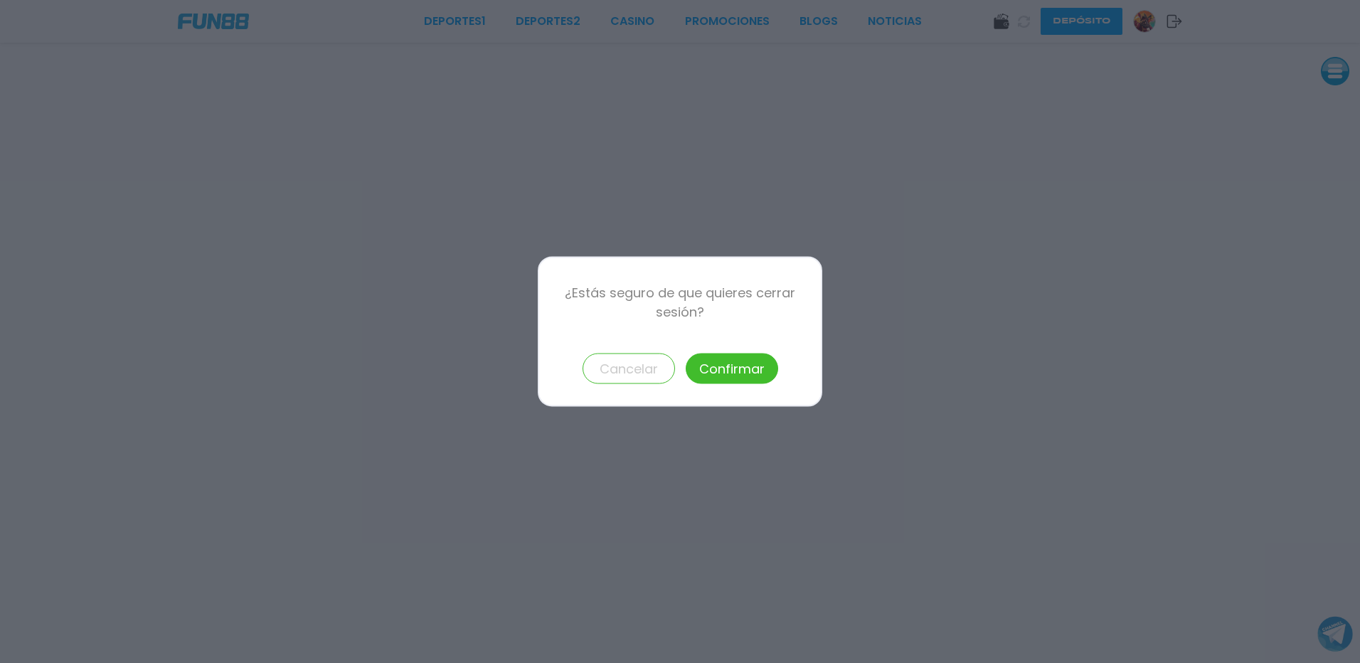
drag, startPoint x: 724, startPoint y: 362, endPoint x: 861, endPoint y: 233, distance: 188.7
click at [726, 364] on button "Confirmar" at bounding box center [732, 369] width 92 height 31
